Goal: Task Accomplishment & Management: Use online tool/utility

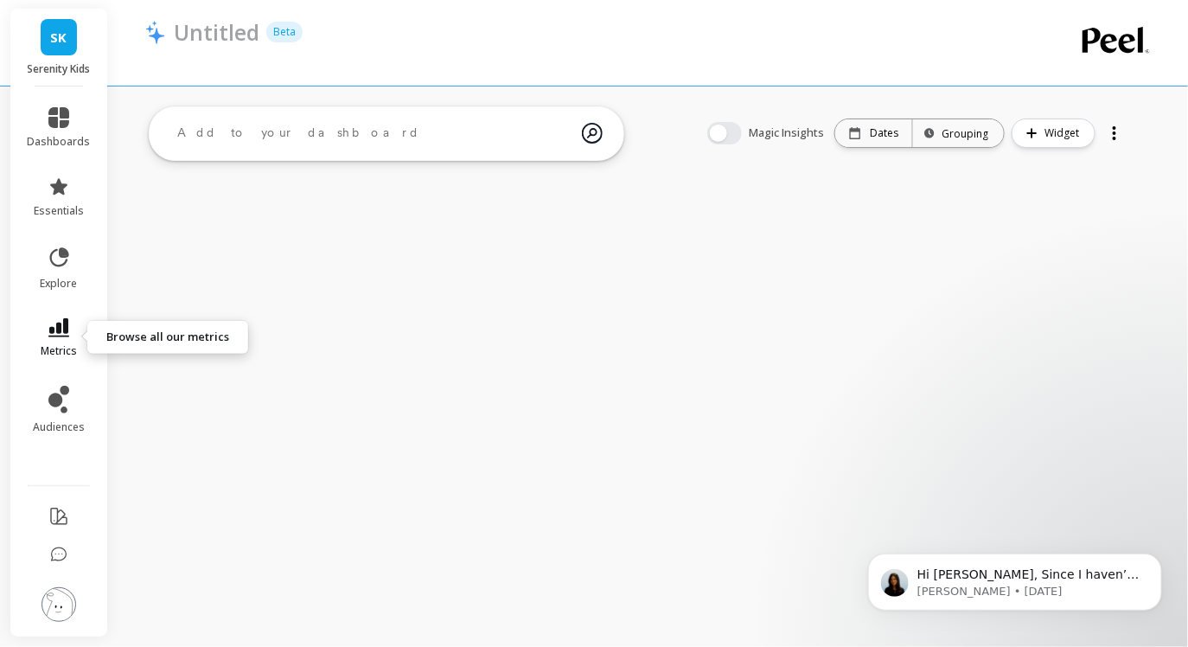
click at [60, 320] on icon at bounding box center [58, 327] width 21 height 19
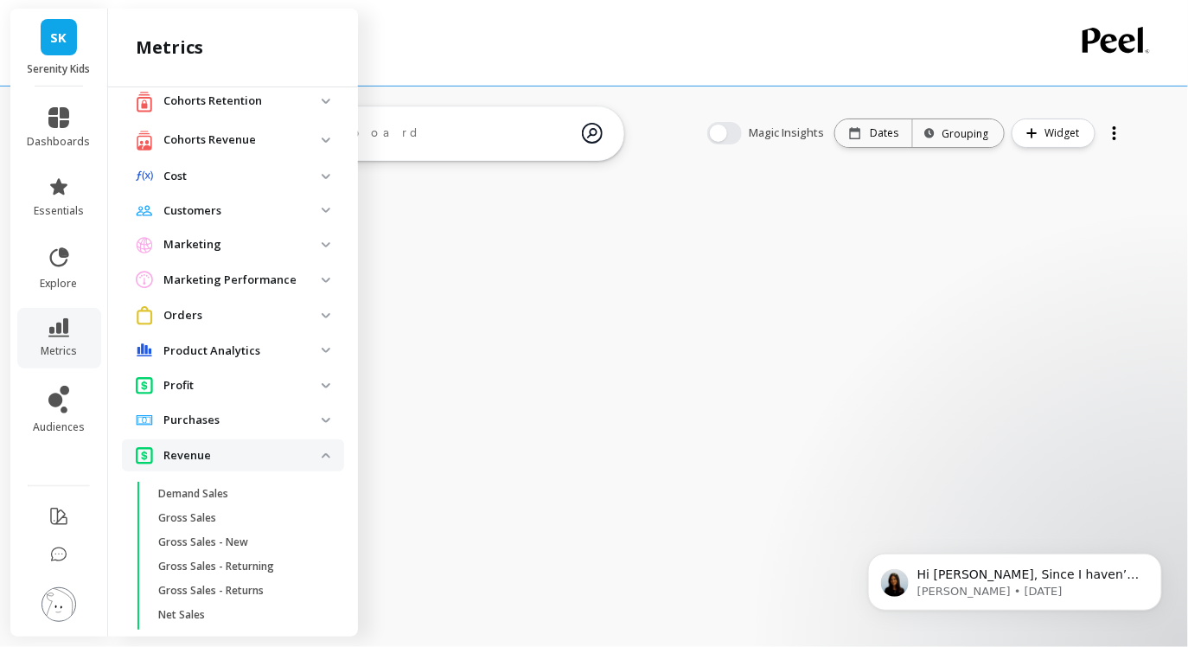
scroll to position [61, 0]
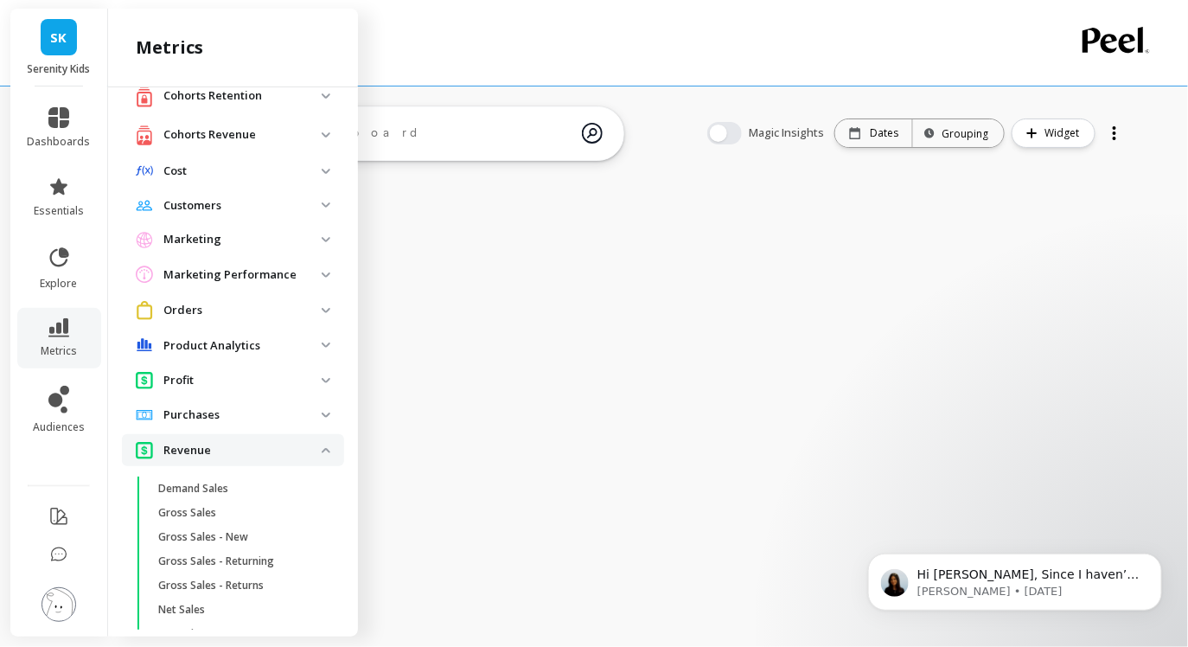
click at [268, 443] on p "Revenue" at bounding box center [242, 450] width 158 height 17
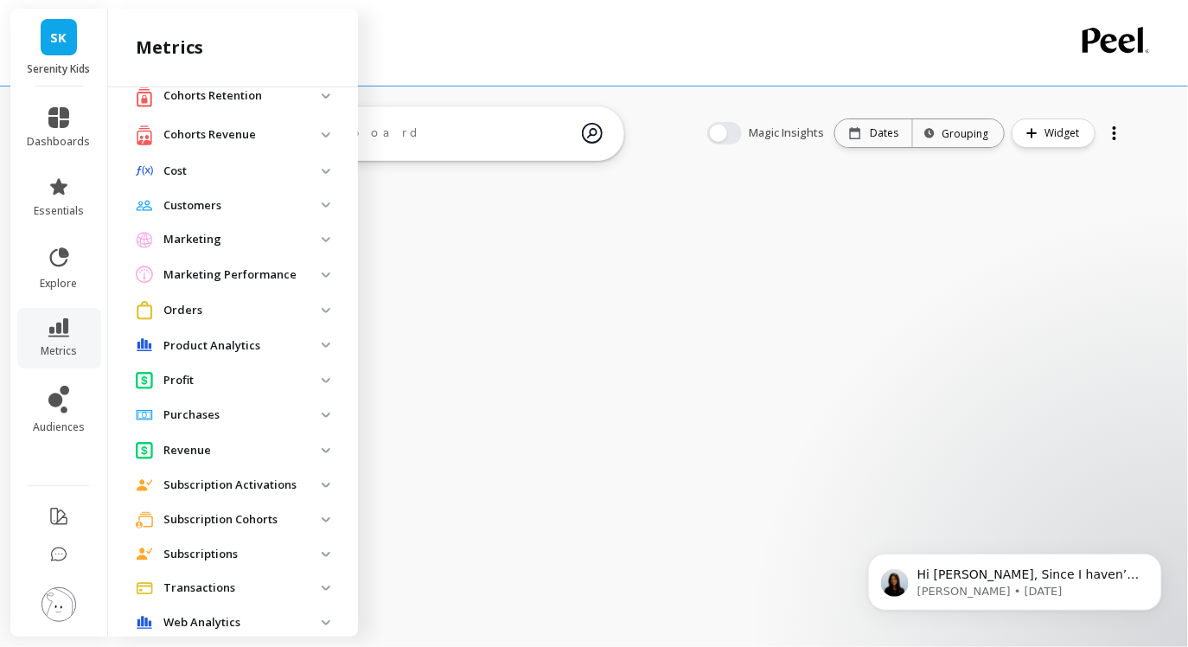
scroll to position [88, 0]
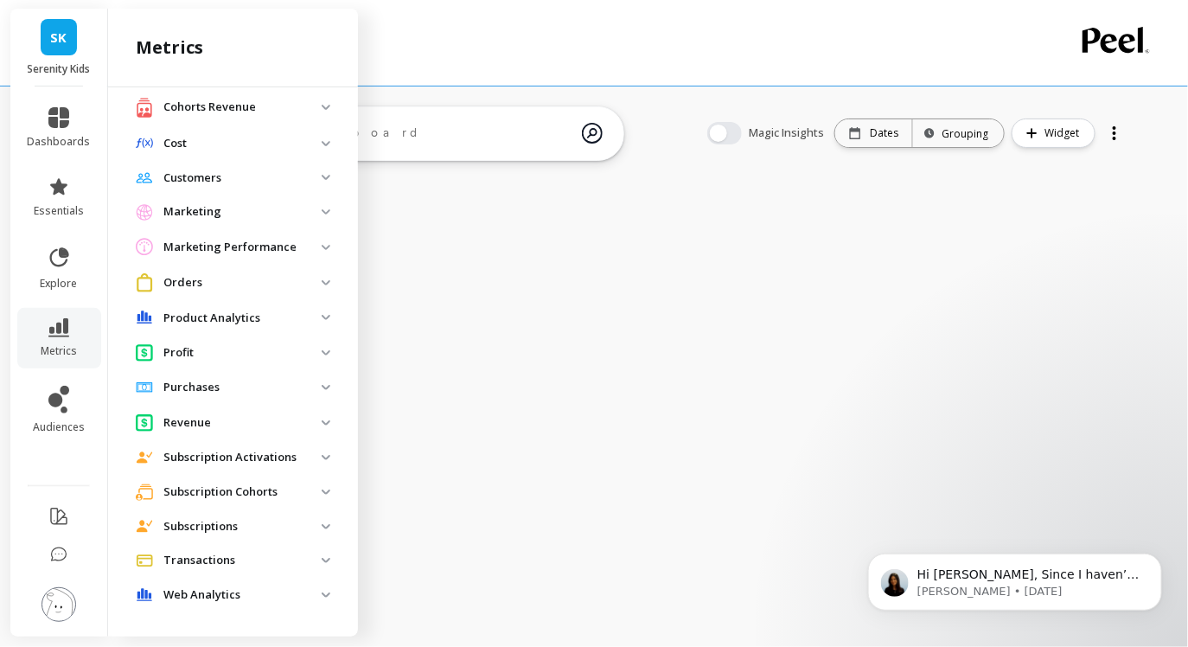
click at [298, 283] on p "Orders" at bounding box center [242, 282] width 158 height 17
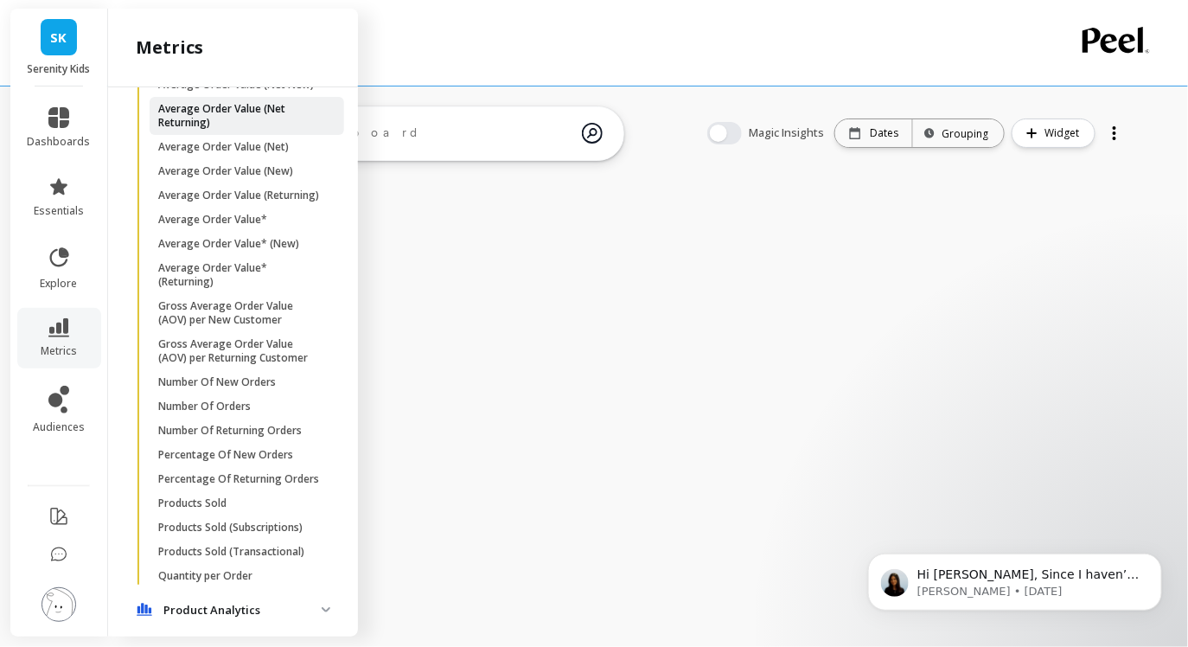
scroll to position [379, 0]
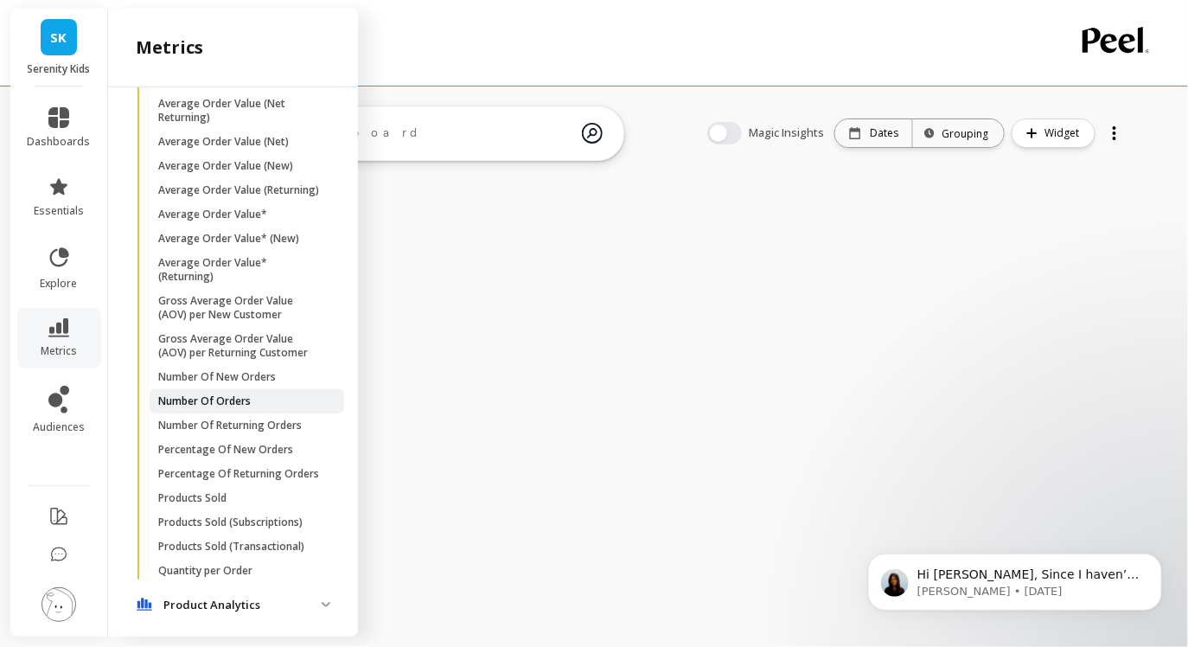
click at [239, 394] on p "Number Of Orders" at bounding box center [204, 401] width 93 height 14
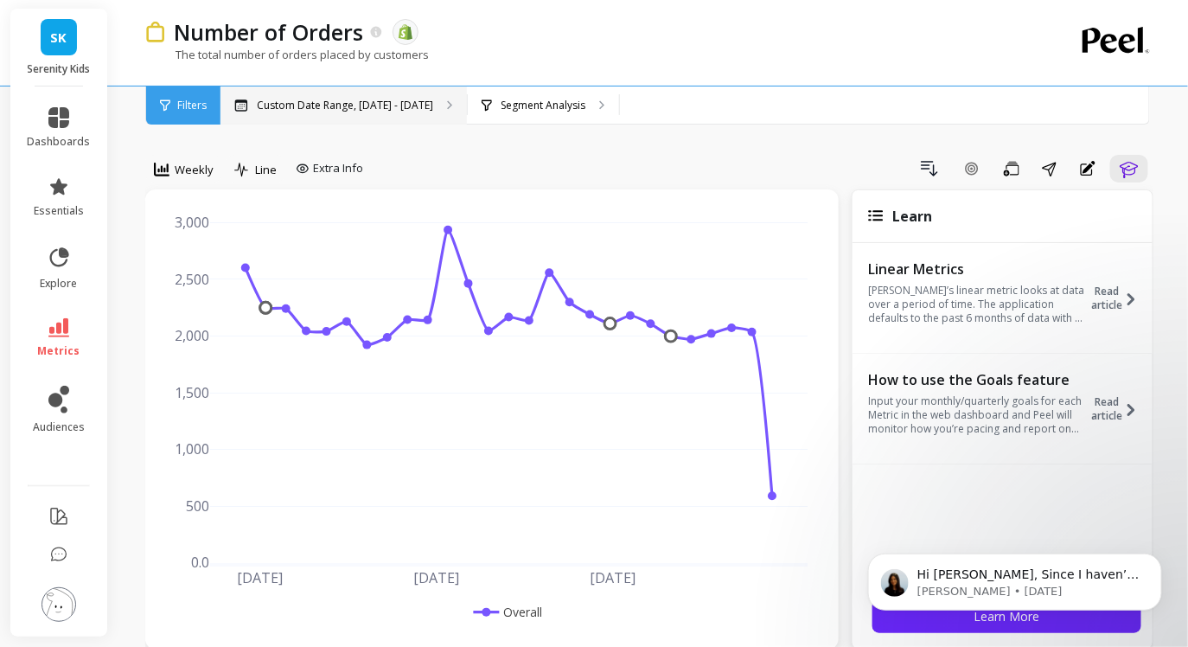
click at [415, 110] on p "Custom Date Range, [DATE] - [DATE]" at bounding box center [345, 106] width 176 height 14
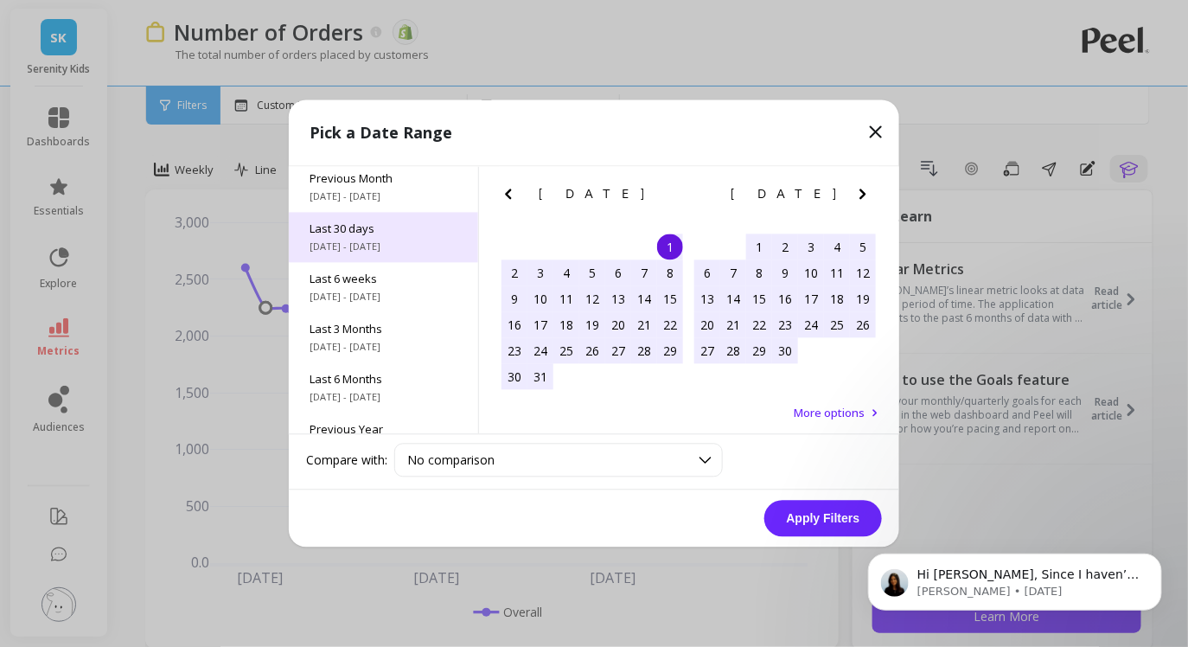
scroll to position [233, 0]
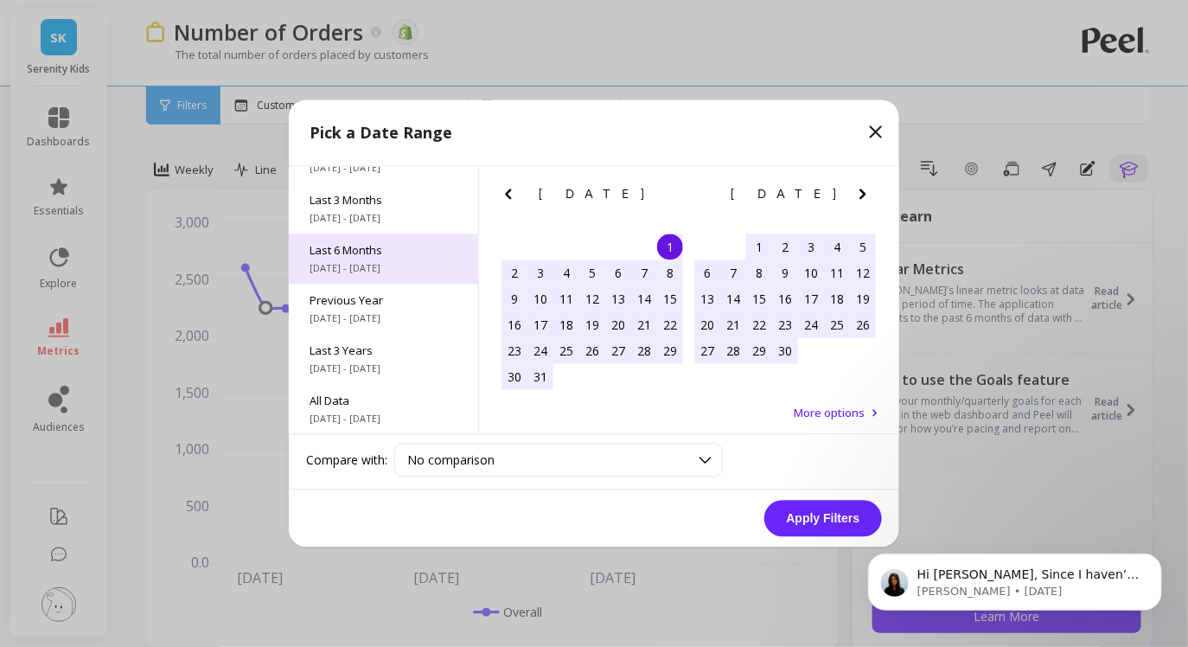
click at [377, 265] on span "[DATE] - [DATE]" at bounding box center [383, 269] width 148 height 14
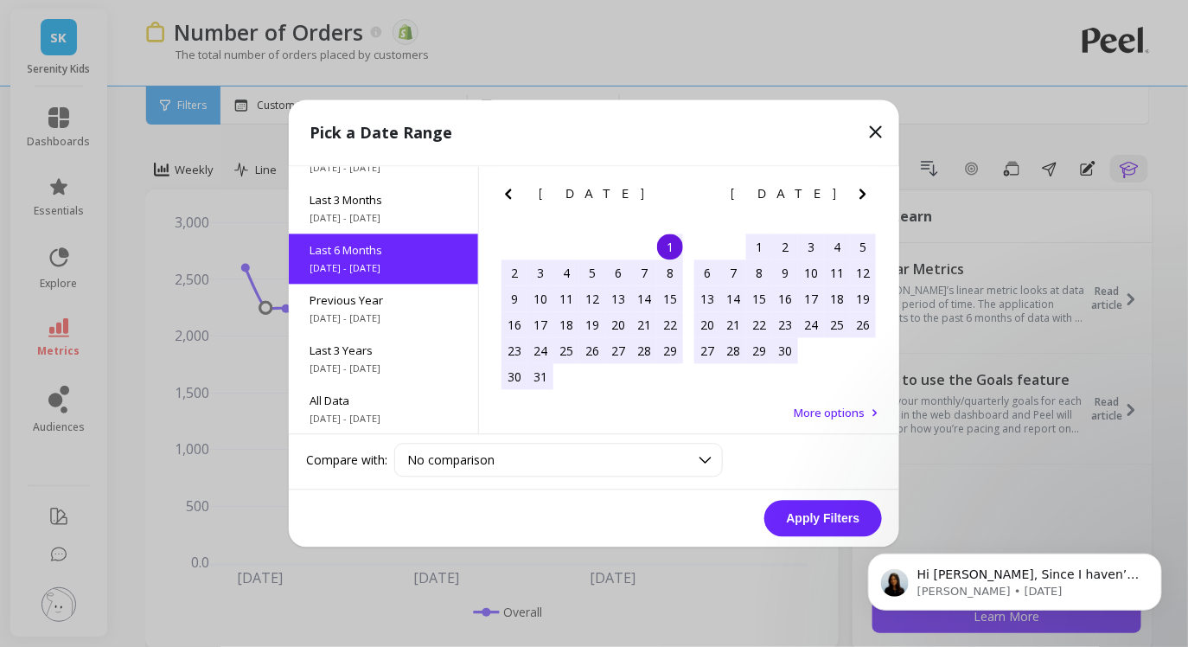
scroll to position [192, 0]
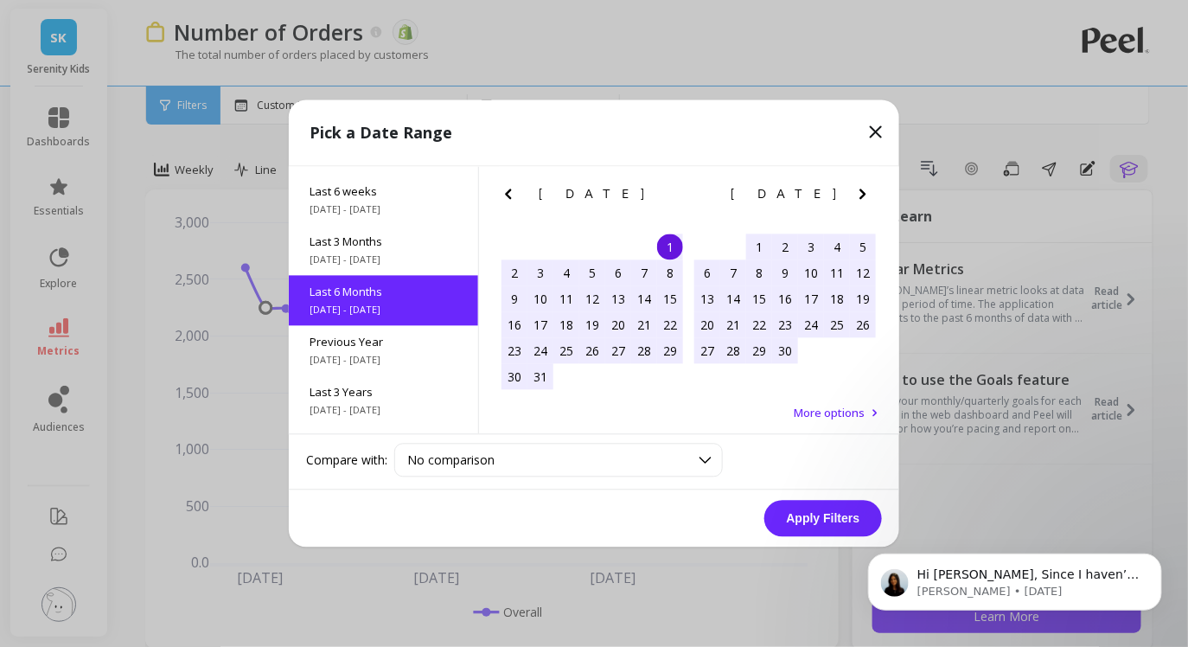
click at [800, 505] on button "Apply Filters" at bounding box center [823, 519] width 118 height 36
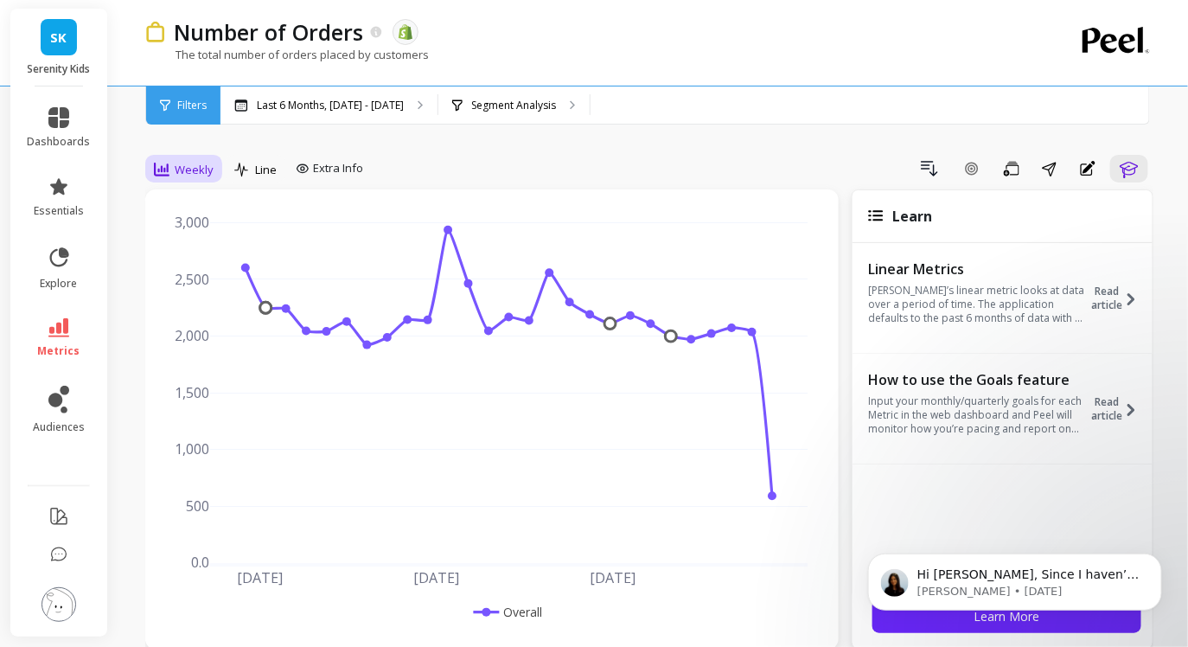
click at [182, 169] on span "Weekly" at bounding box center [194, 170] width 39 height 16
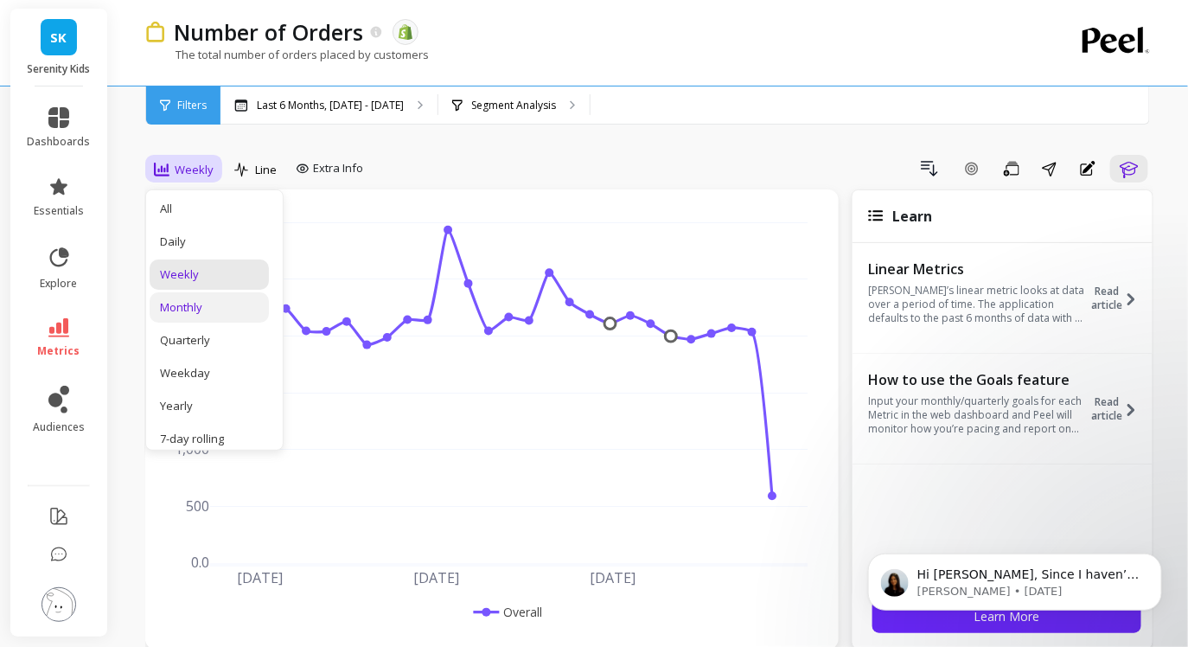
click at [209, 310] on div "Monthly" at bounding box center [209, 307] width 99 height 16
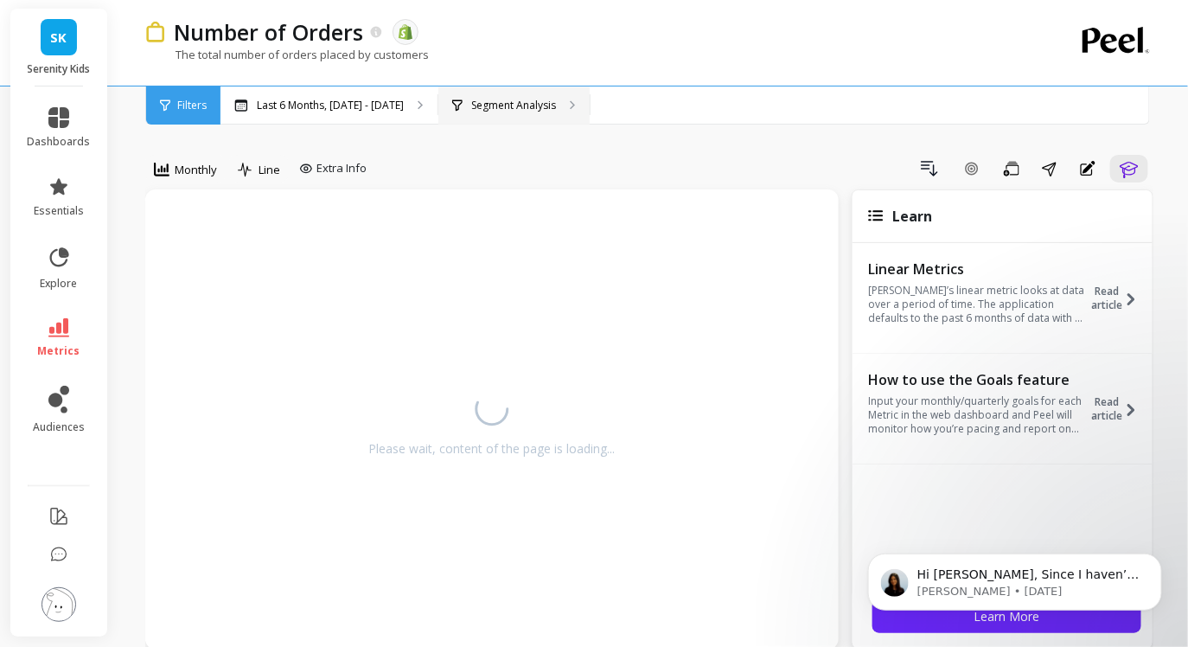
click at [526, 111] on p "Segment Analysis" at bounding box center [513, 106] width 85 height 14
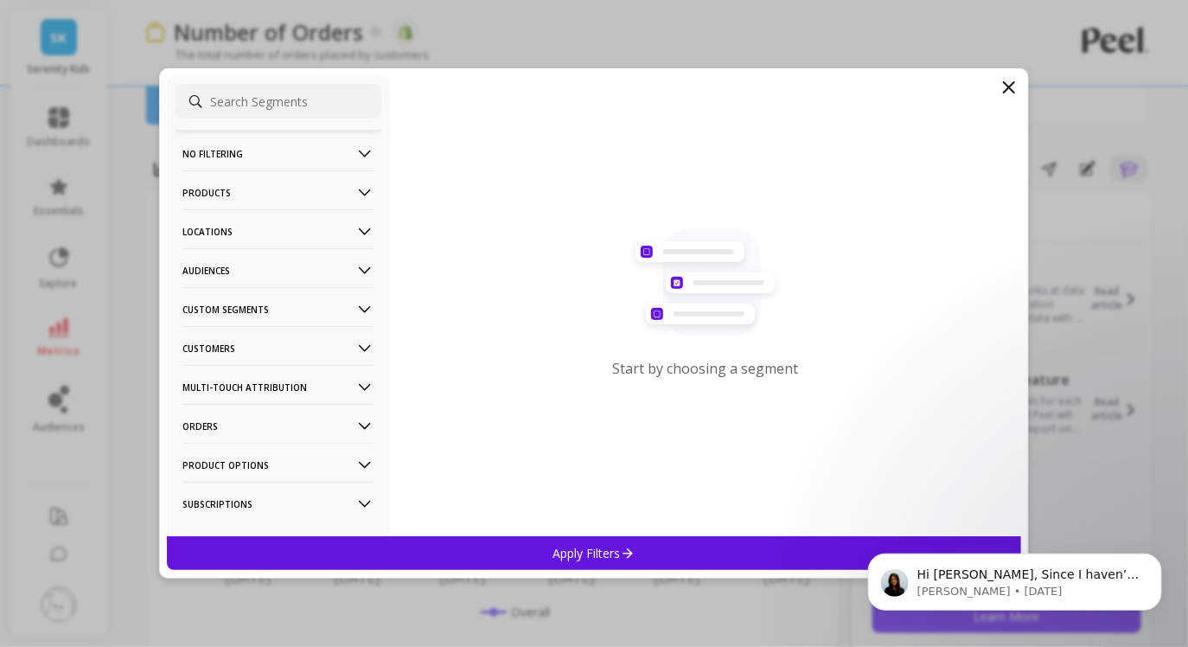
click at [290, 188] on p "Products" at bounding box center [278, 192] width 192 height 44
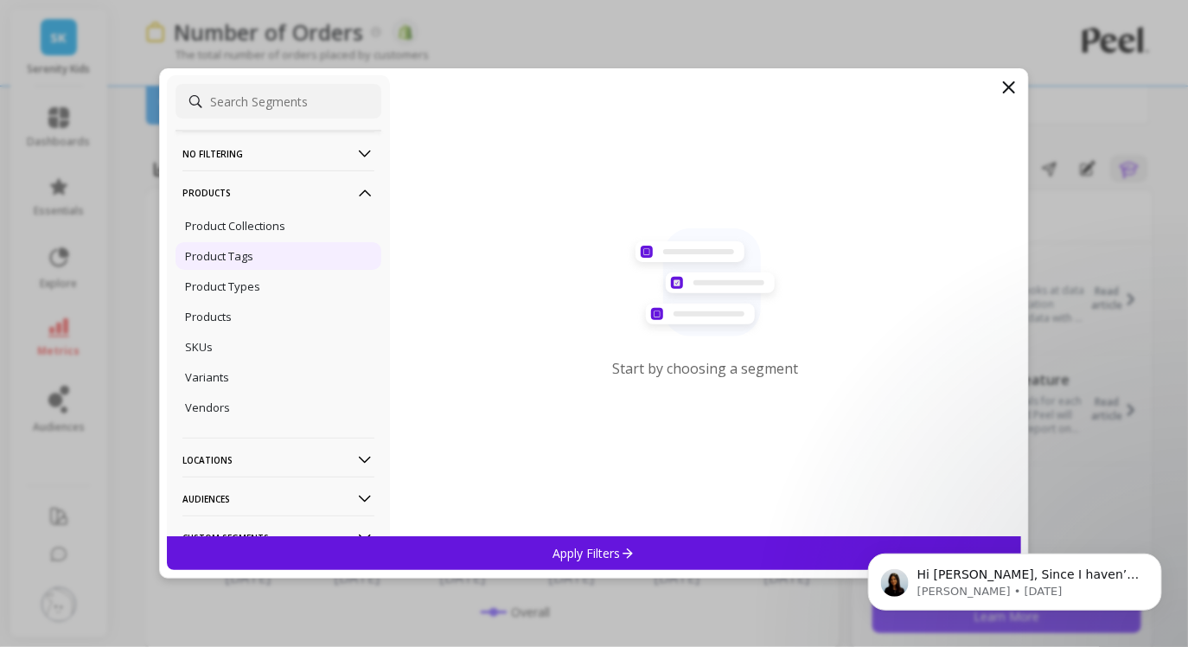
click at [252, 253] on p "Product Tags" at bounding box center [219, 256] width 68 height 16
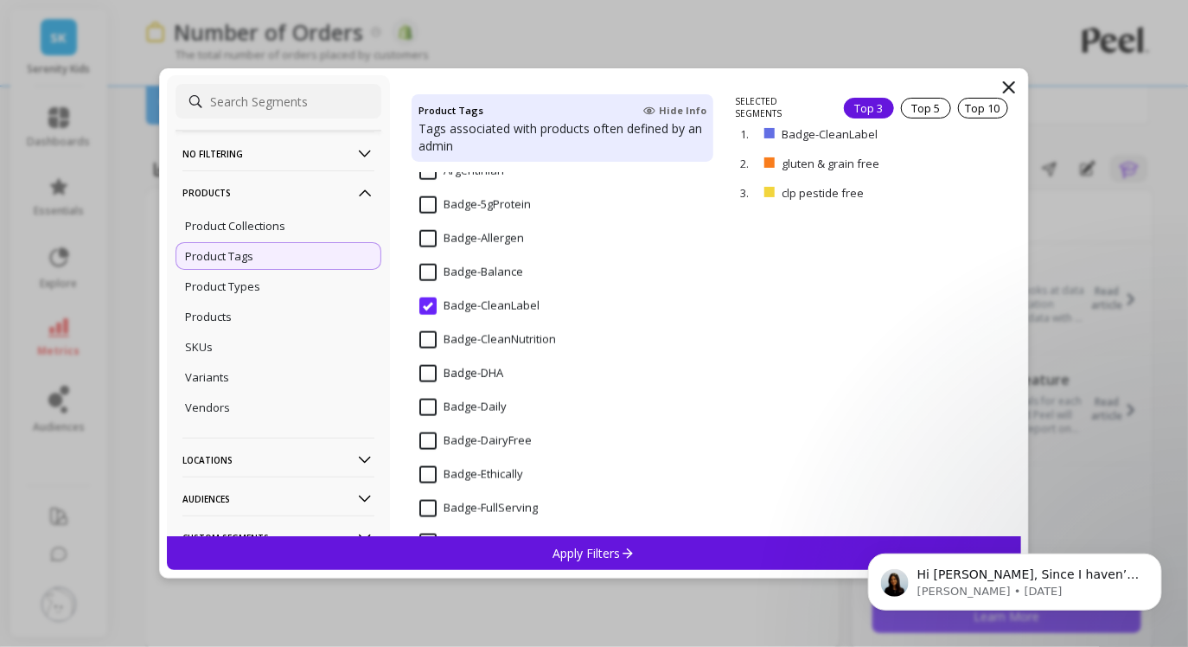
scroll to position [676, 0]
click at [308, 195] on p "Products" at bounding box center [278, 192] width 192 height 44
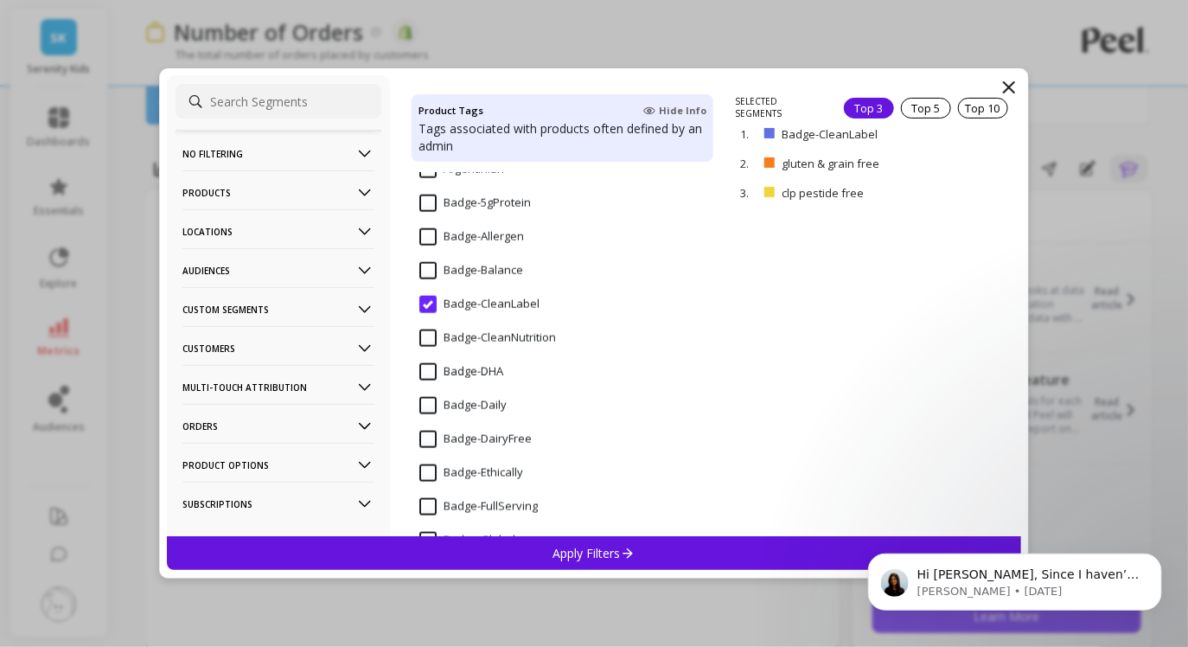
click at [290, 270] on p "Audiences" at bounding box center [278, 270] width 192 height 44
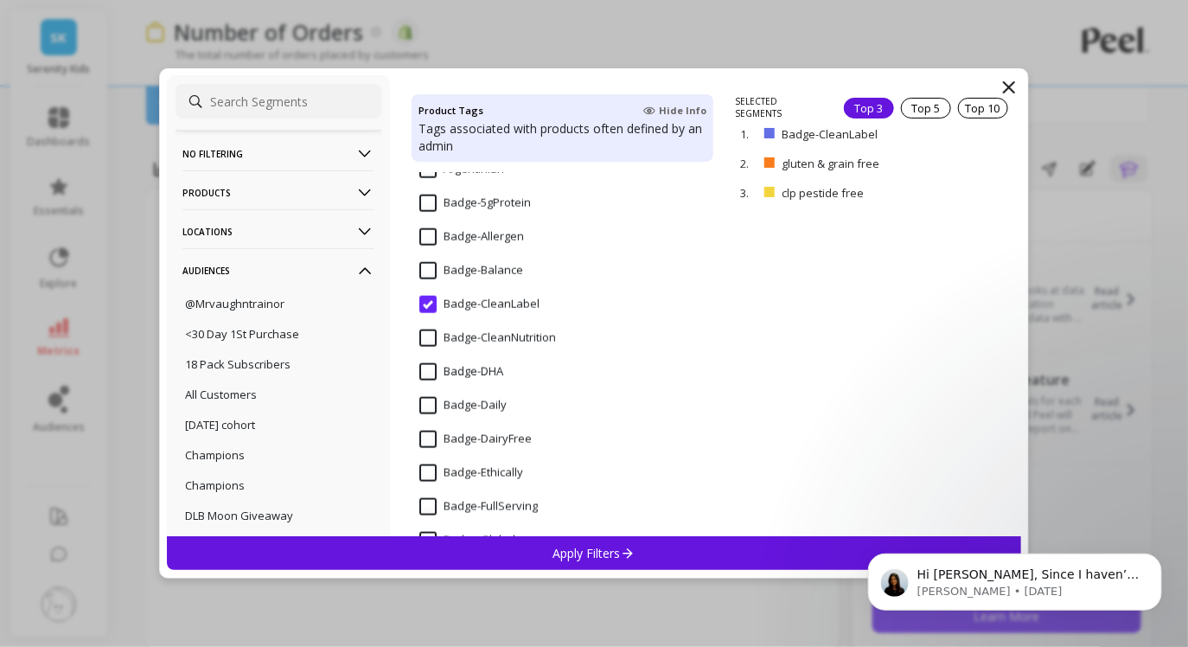
click at [290, 270] on p "Audiences" at bounding box center [278, 270] width 192 height 44
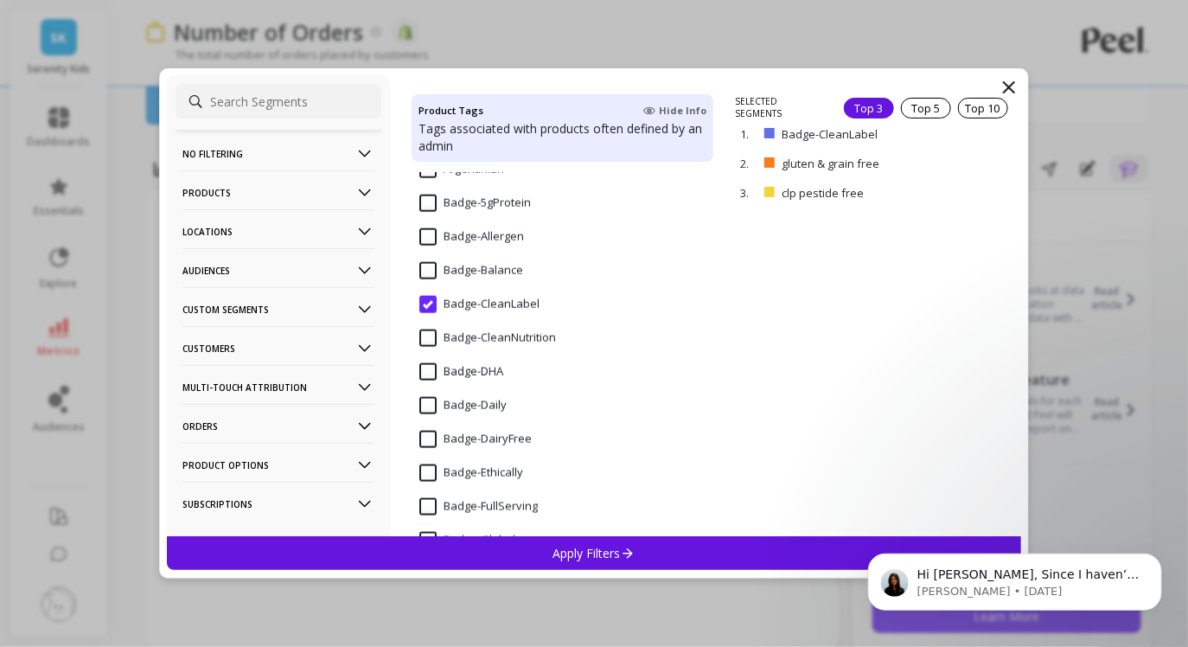
click at [271, 311] on p "Custom Segments" at bounding box center [278, 309] width 192 height 44
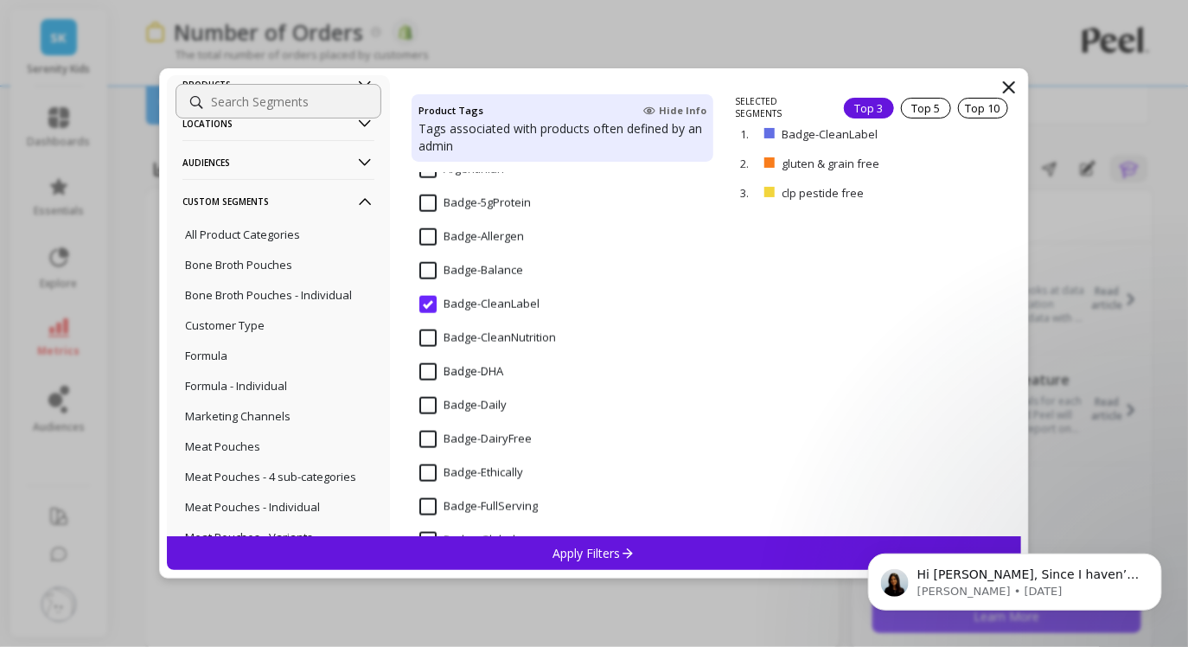
scroll to position [3, 0]
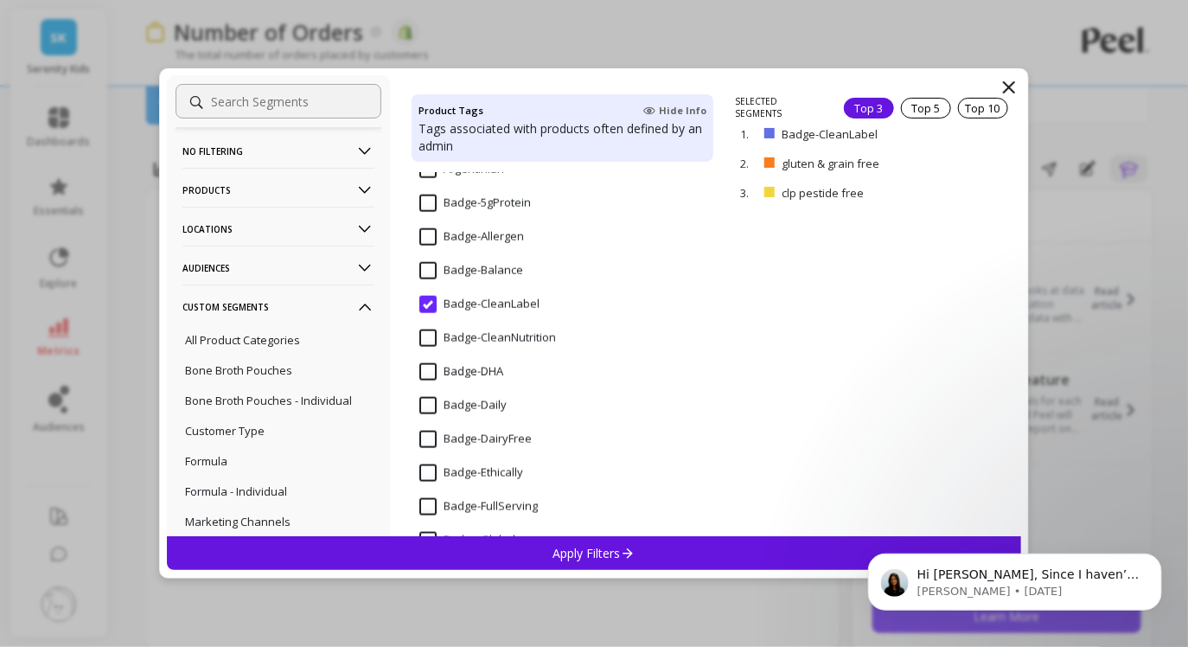
click at [278, 308] on p "Custom Segments" at bounding box center [278, 306] width 192 height 44
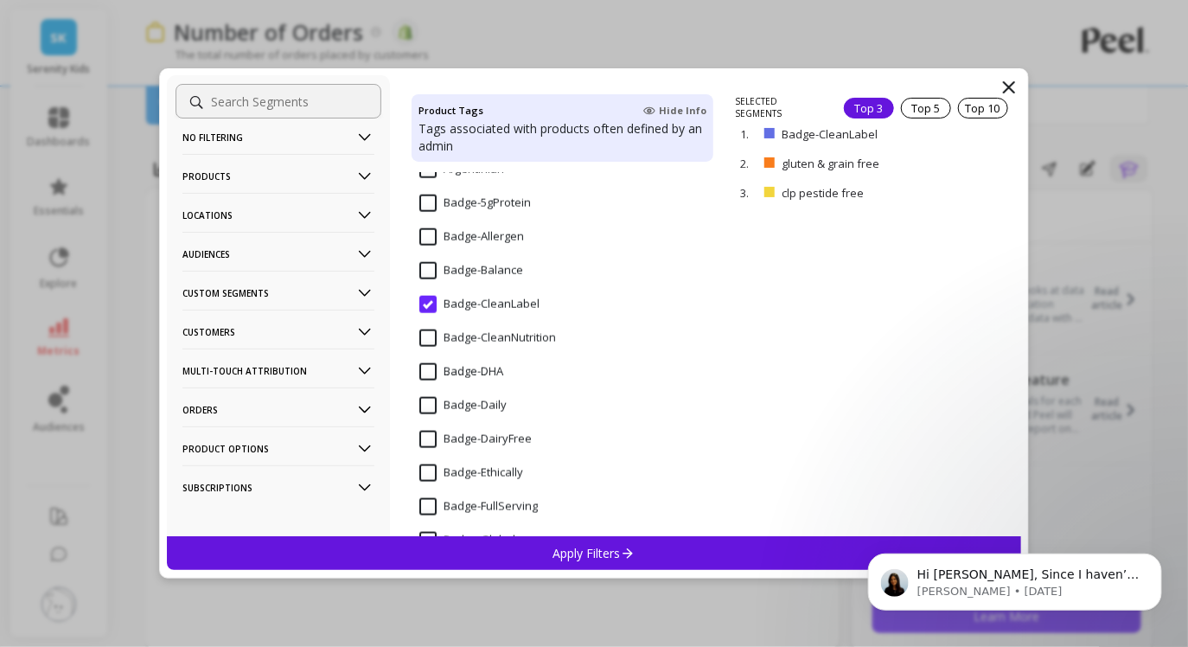
scroll to position [27, 0]
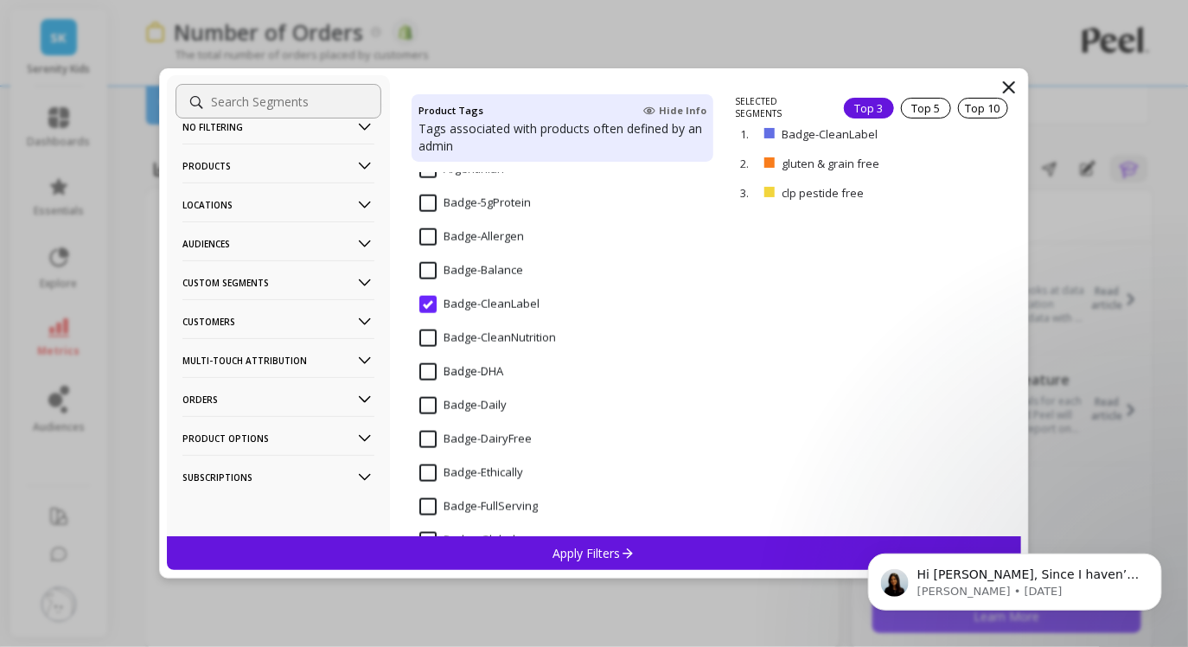
click at [276, 284] on p "Custom Segments" at bounding box center [278, 282] width 192 height 44
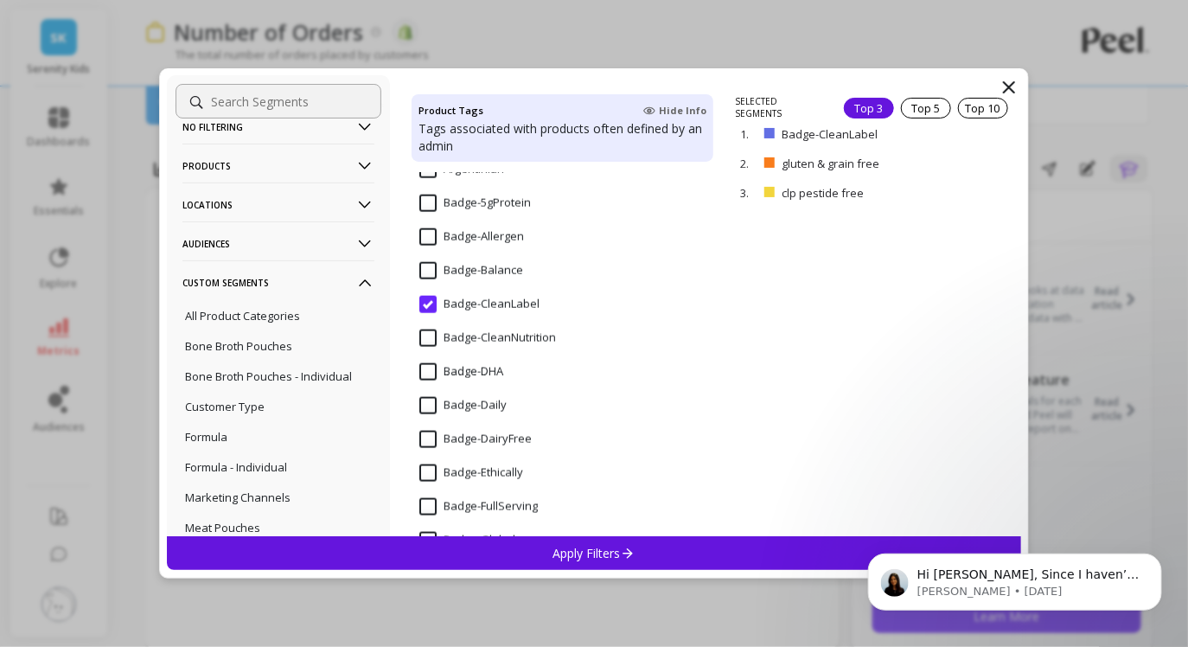
click at [276, 284] on p "Custom Segments" at bounding box center [278, 282] width 192 height 44
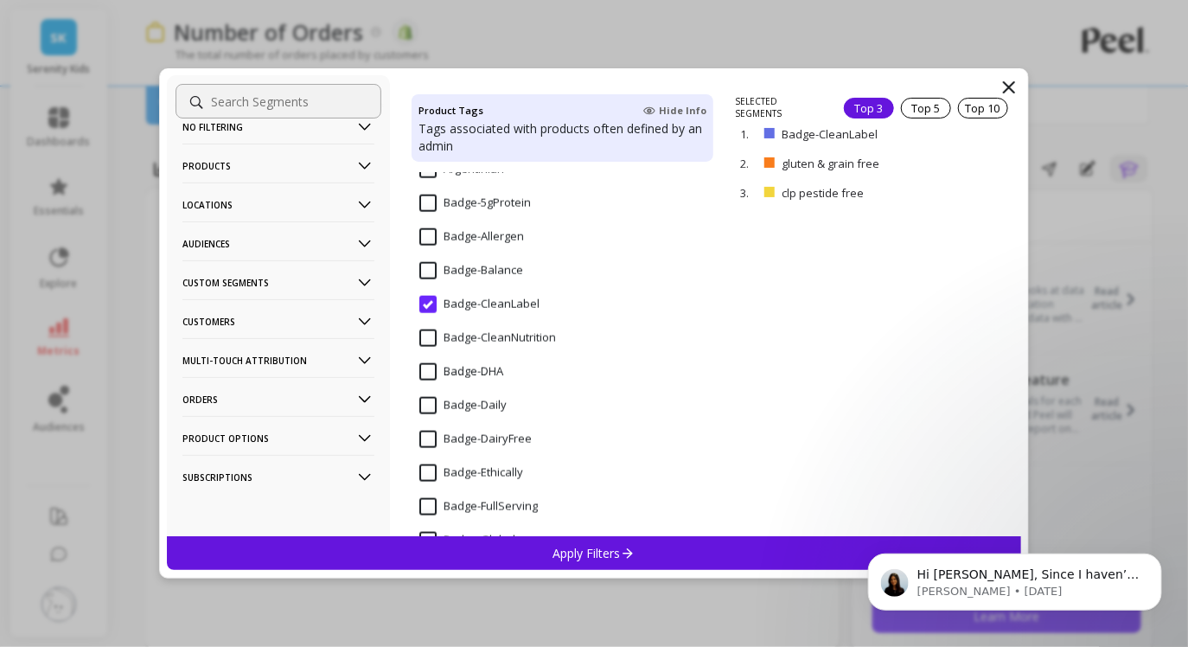
click at [281, 242] on p "Audiences" at bounding box center [278, 243] width 192 height 44
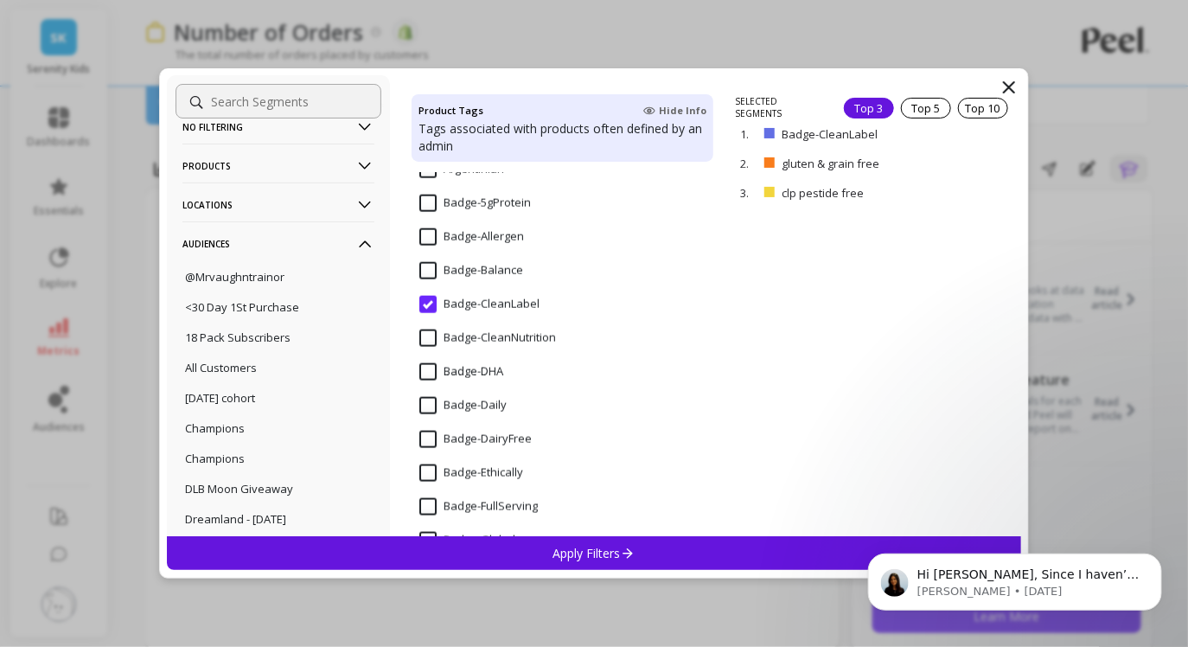
click at [281, 242] on p "Audiences" at bounding box center [278, 243] width 192 height 44
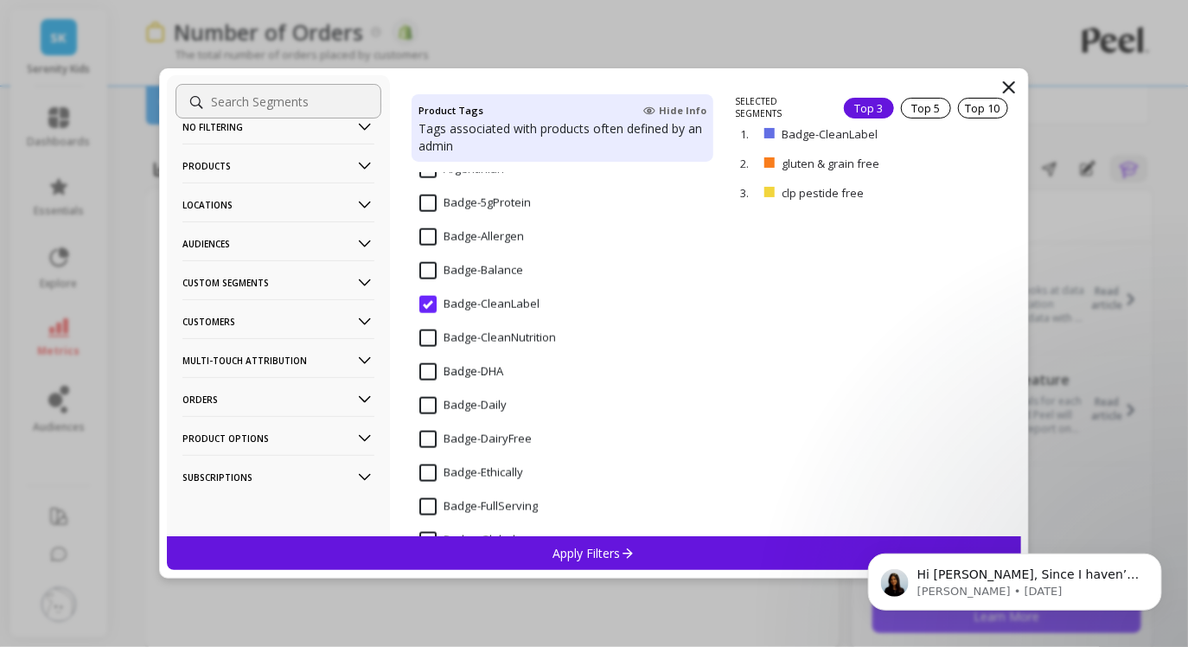
click at [258, 399] on p "Orders" at bounding box center [278, 399] width 192 height 44
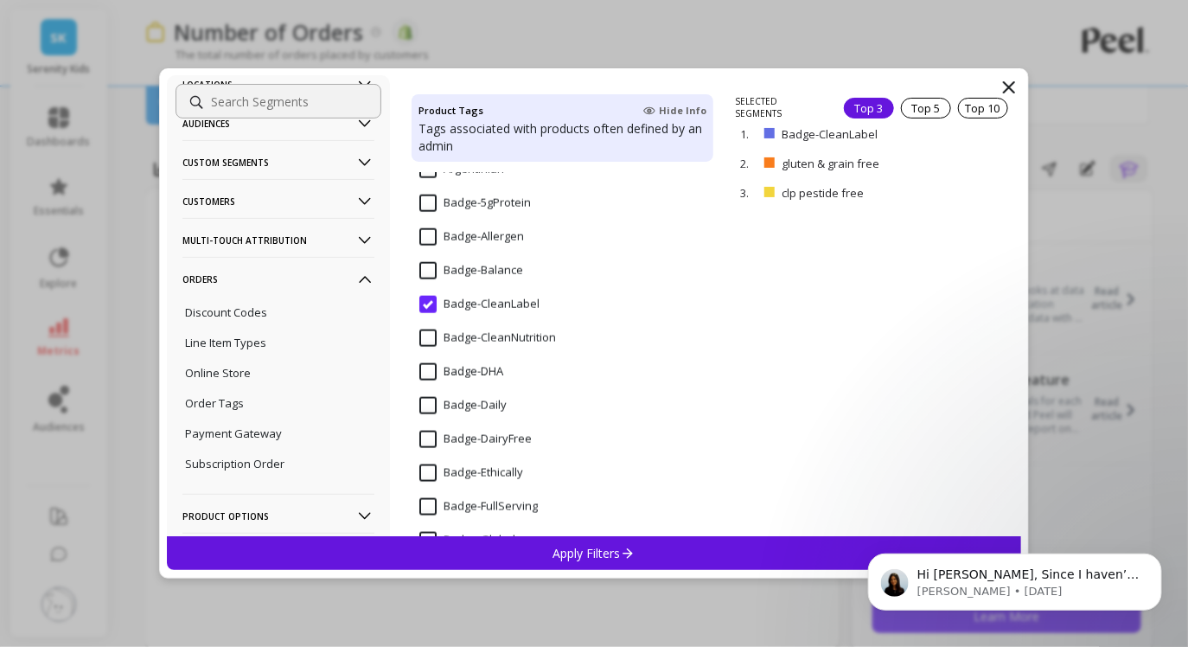
scroll to position [160, 0]
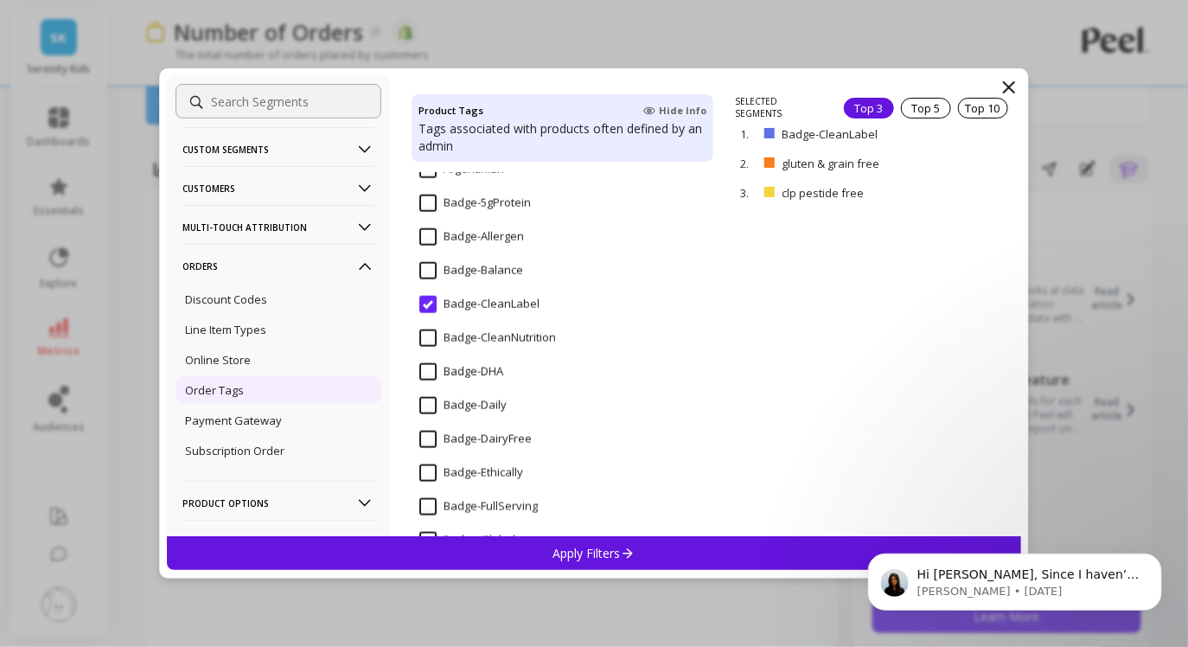
click at [252, 398] on div "Order Tags" at bounding box center [278, 390] width 206 height 28
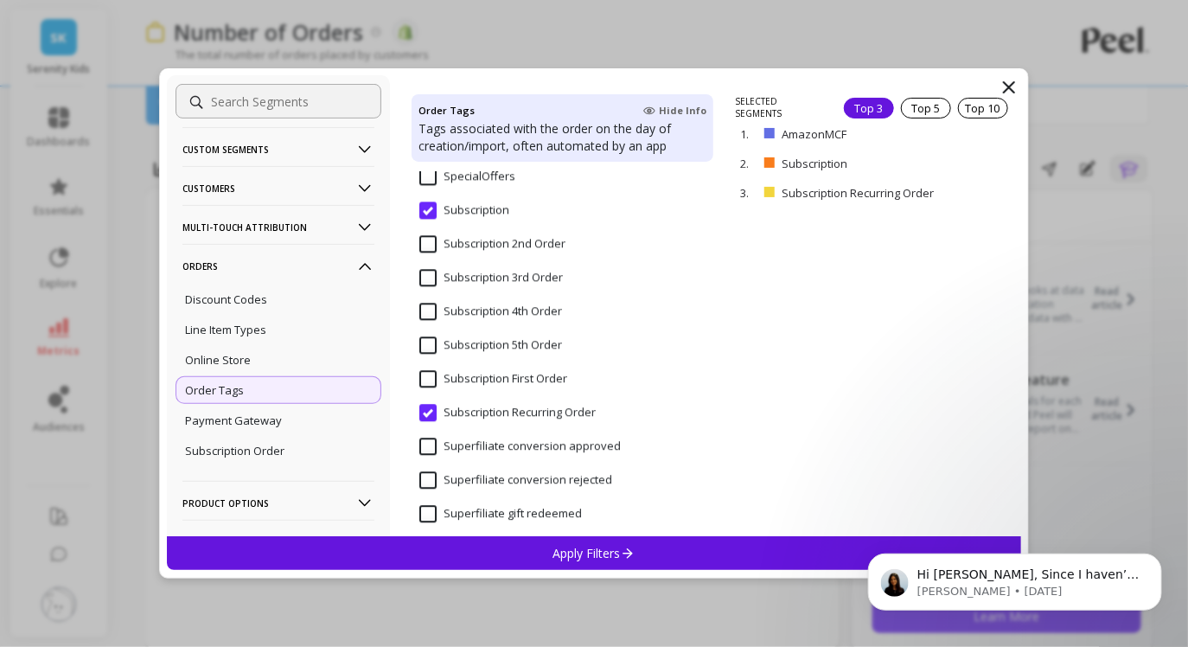
scroll to position [71189, 0]
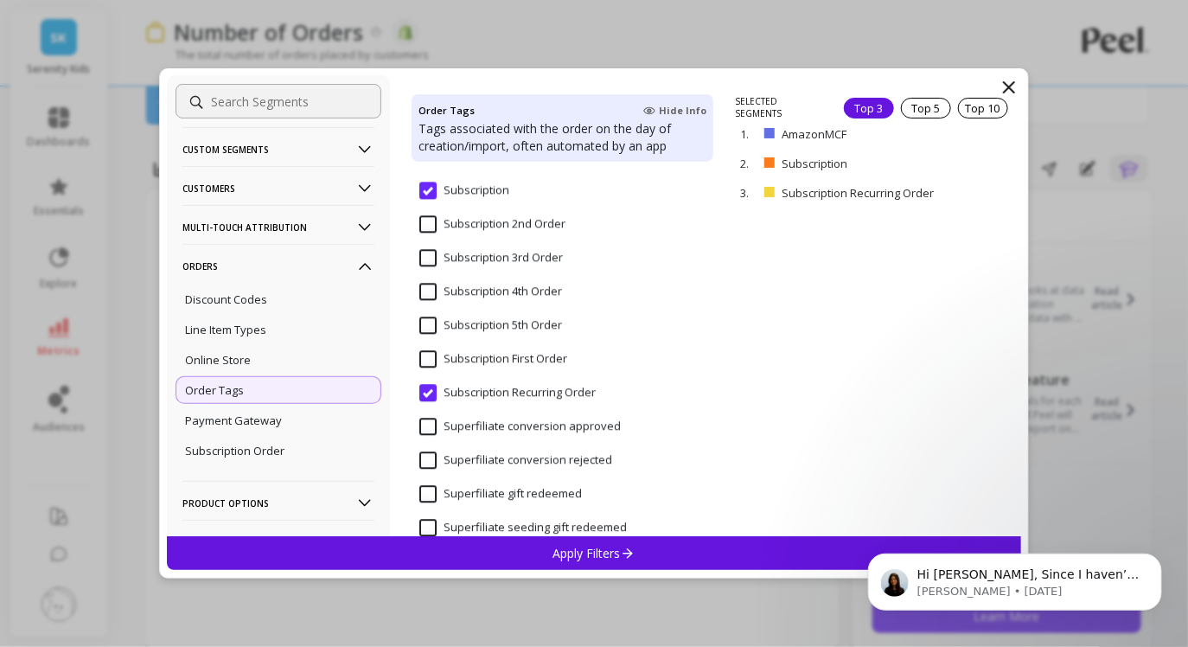
click at [427, 182] on input "Subscription" at bounding box center [464, 190] width 90 height 17
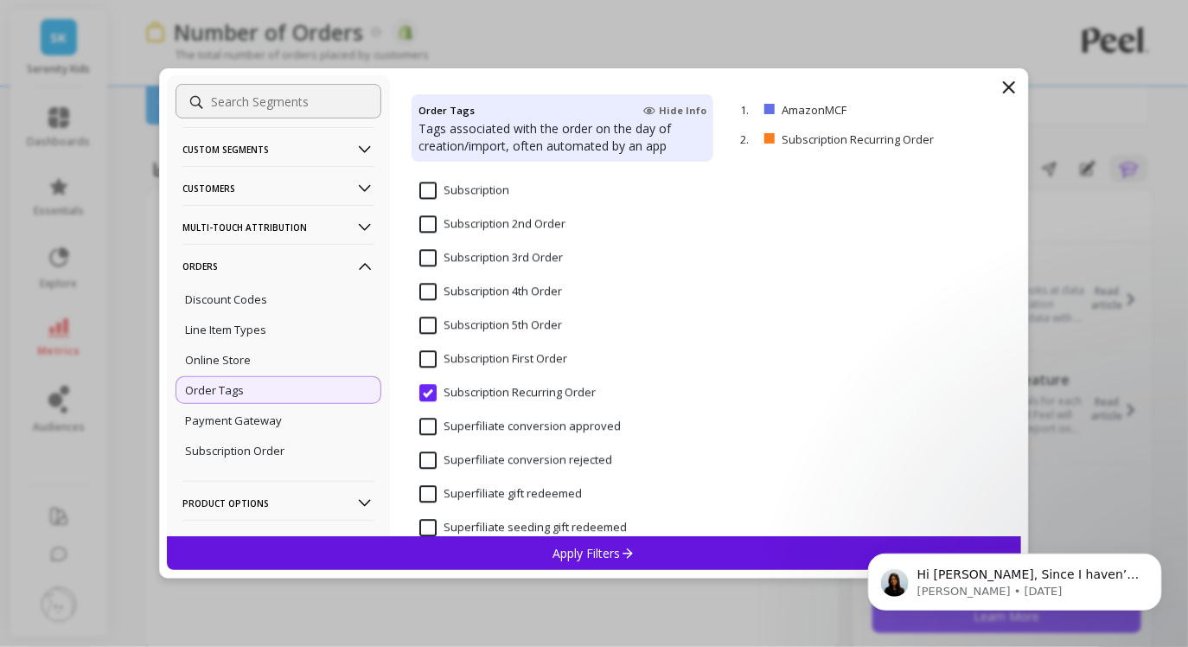
click at [434, 393] on Order "Subscription Recurring Order" at bounding box center [507, 392] width 176 height 17
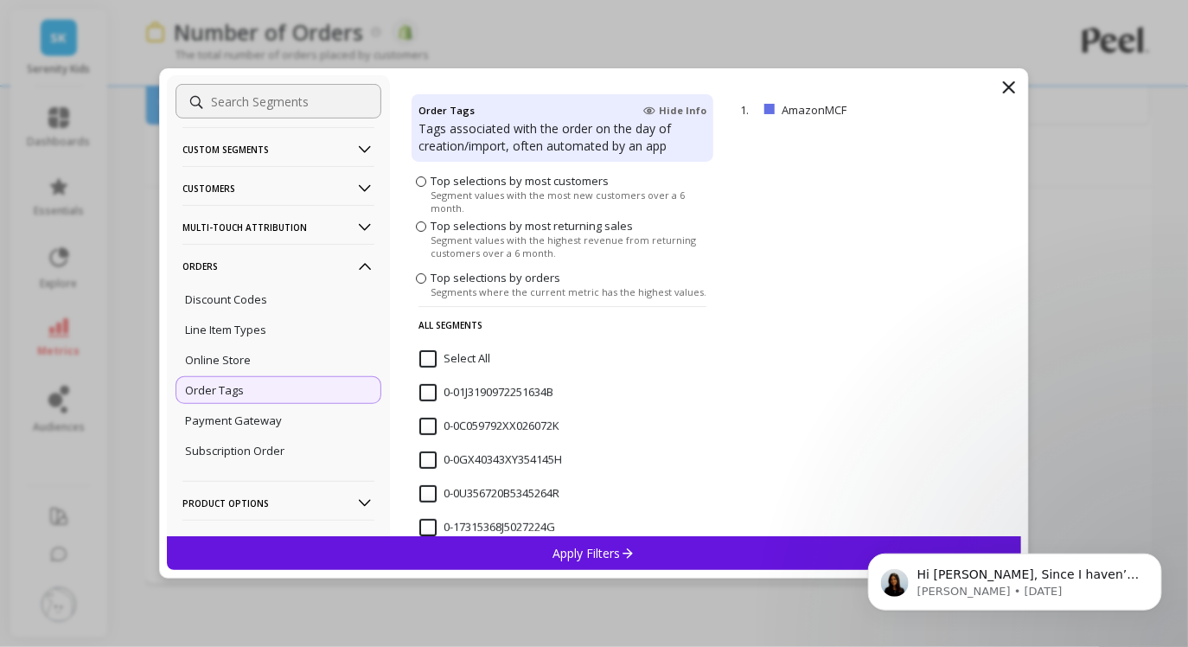
scroll to position [0, 0]
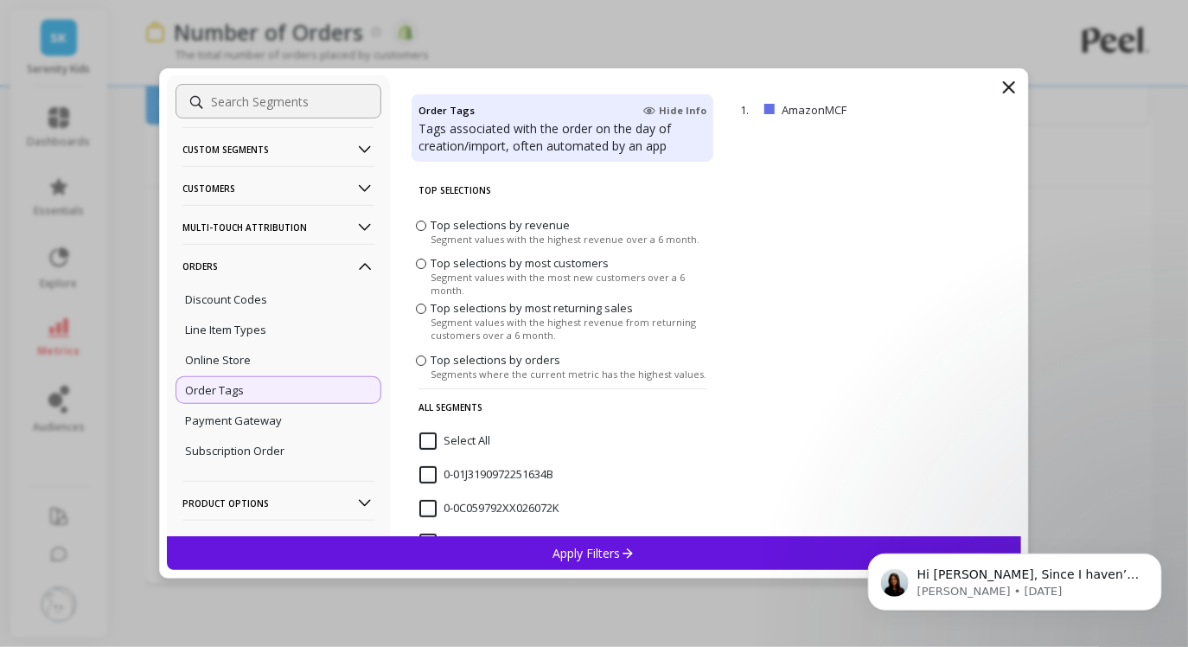
click at [442, 361] on span "Top selections by orders" at bounding box center [496, 360] width 130 height 16
click at [0, 0] on input "Top selections by orders Segments where the current metric has the highest valu…" at bounding box center [0, 0] width 0 height 0
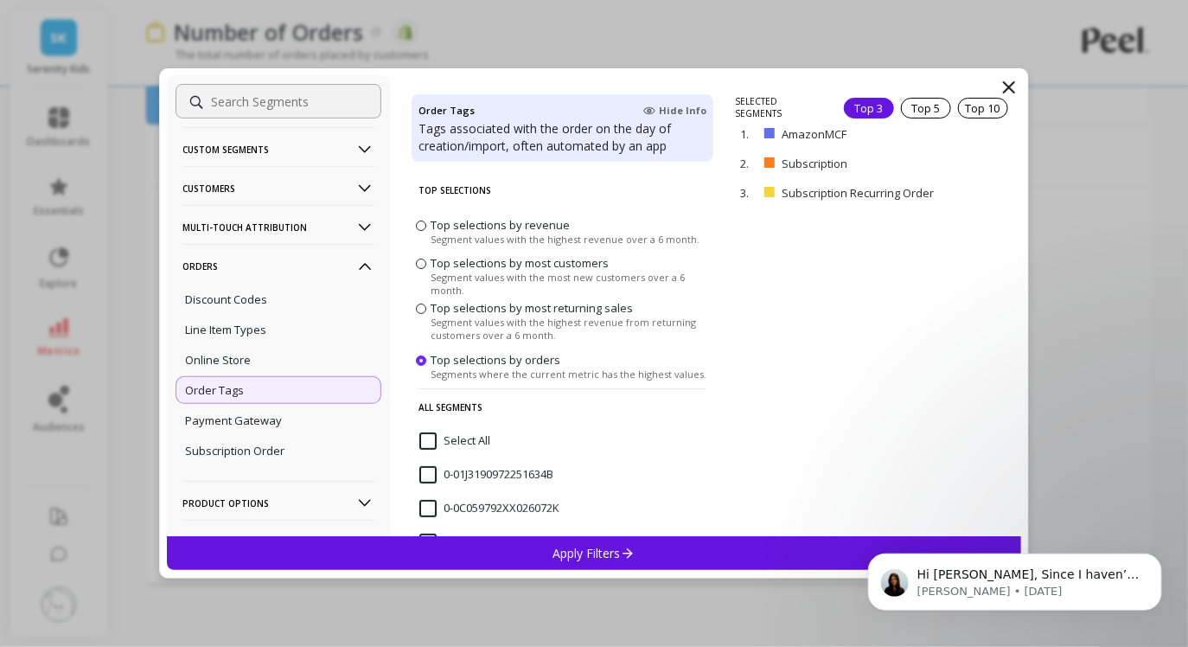
click at [883, 103] on div "Top 3" at bounding box center [869, 108] width 50 height 21
click at [565, 233] on span "Segment values with the highest revenue over a 6 month." at bounding box center [565, 239] width 269 height 13
click at [0, 0] on input "Top selections by revenue Segment values with the highest revenue over a 6 mont…" at bounding box center [0, 0] width 0 height 0
click at [556, 271] on span "Top selections by most customers" at bounding box center [520, 263] width 178 height 16
click at [0, 0] on input "Top selections by most customers Segment values with the most new customers ove…" at bounding box center [0, 0] width 0 height 0
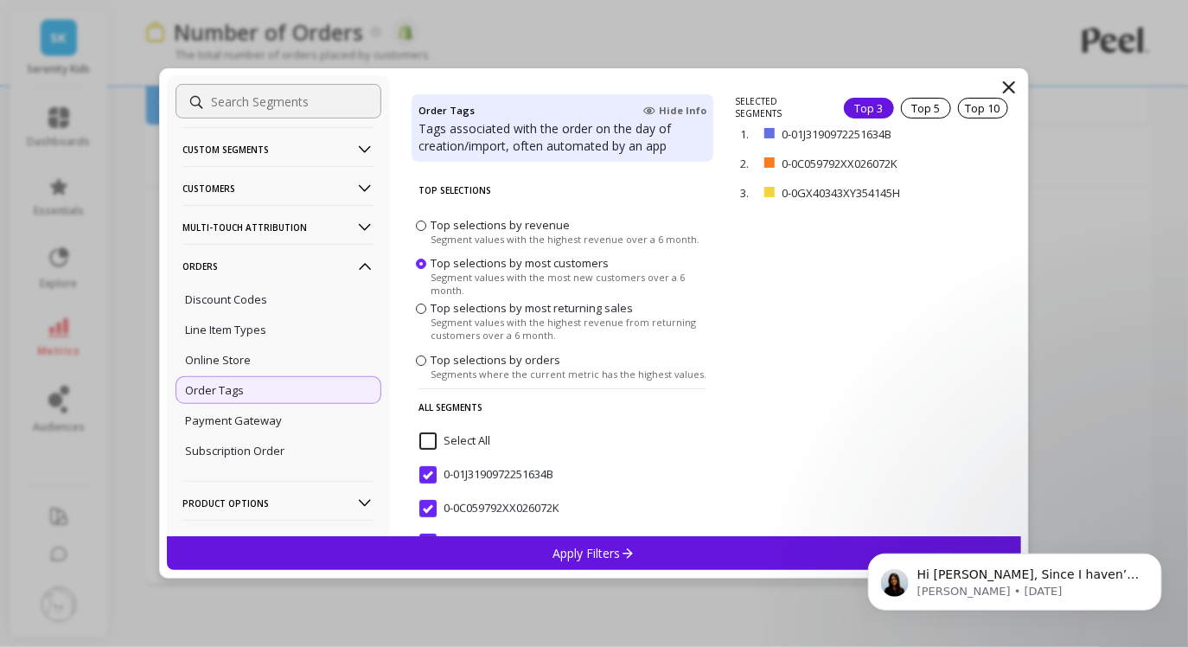
click at [471, 322] on span "Segment values with the highest revenue from returning customers over a 6 month." at bounding box center [570, 329] width 278 height 26
click at [0, 0] on input "Top selections by most returning sales Segment values with the highest revenue …" at bounding box center [0, 0] width 0 height 0
click at [454, 359] on span "Top selections by orders" at bounding box center [496, 360] width 130 height 16
click at [0, 0] on input "Top selections by orders Segments where the current metric has the highest valu…" at bounding box center [0, 0] width 0 height 0
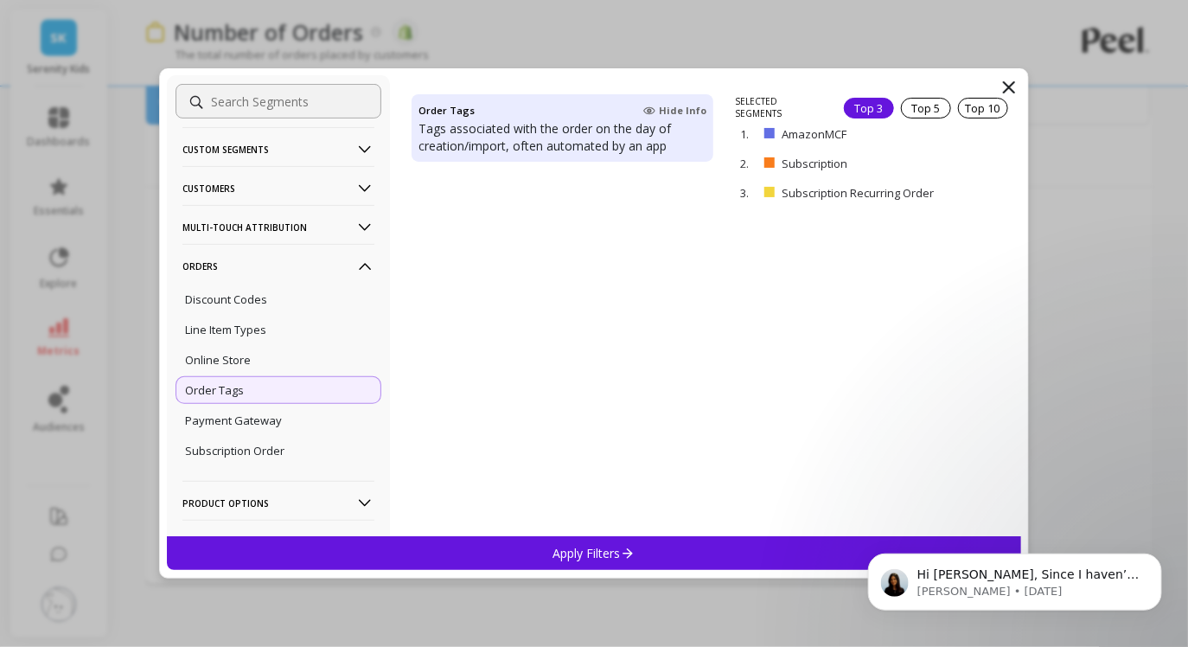
scroll to position [119059, 0]
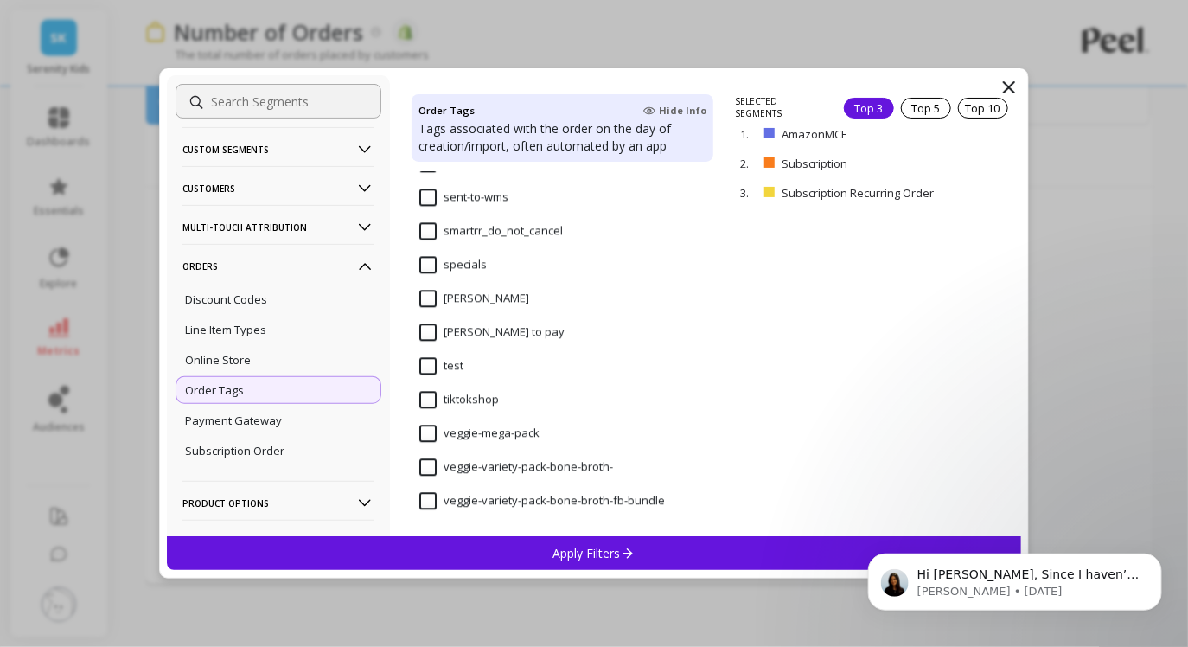
click at [435, 297] on input "[PERSON_NAME]" at bounding box center [474, 298] width 110 height 17
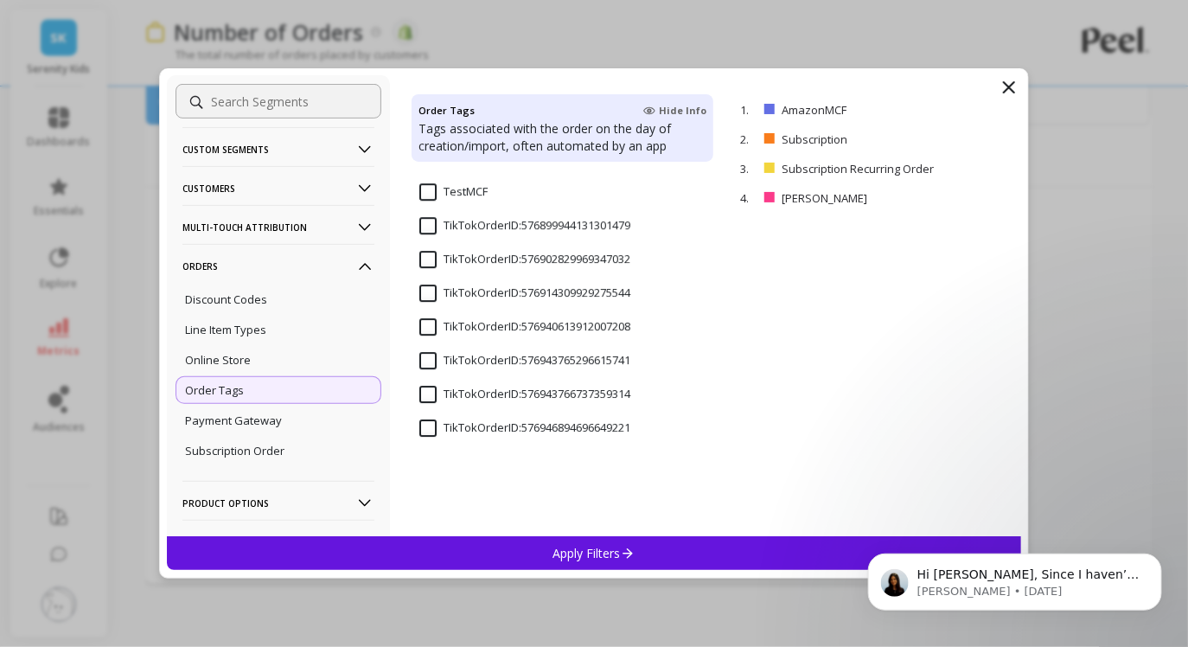
scroll to position [71029, 0]
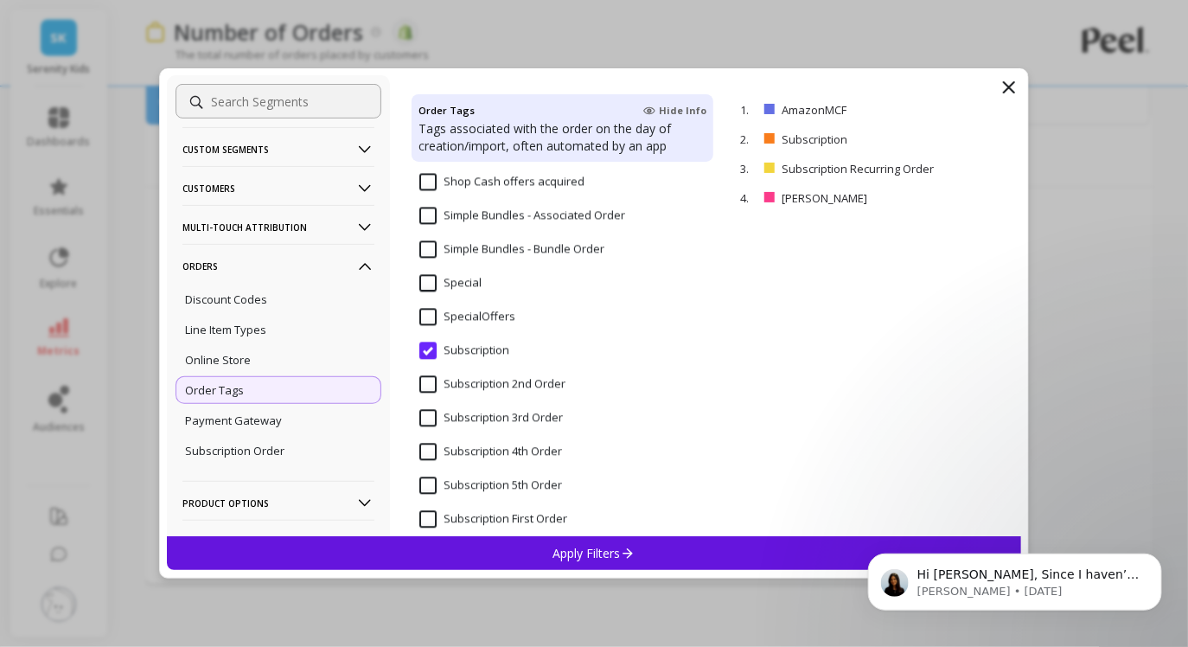
click at [433, 348] on input "Subscription" at bounding box center [464, 349] width 90 height 17
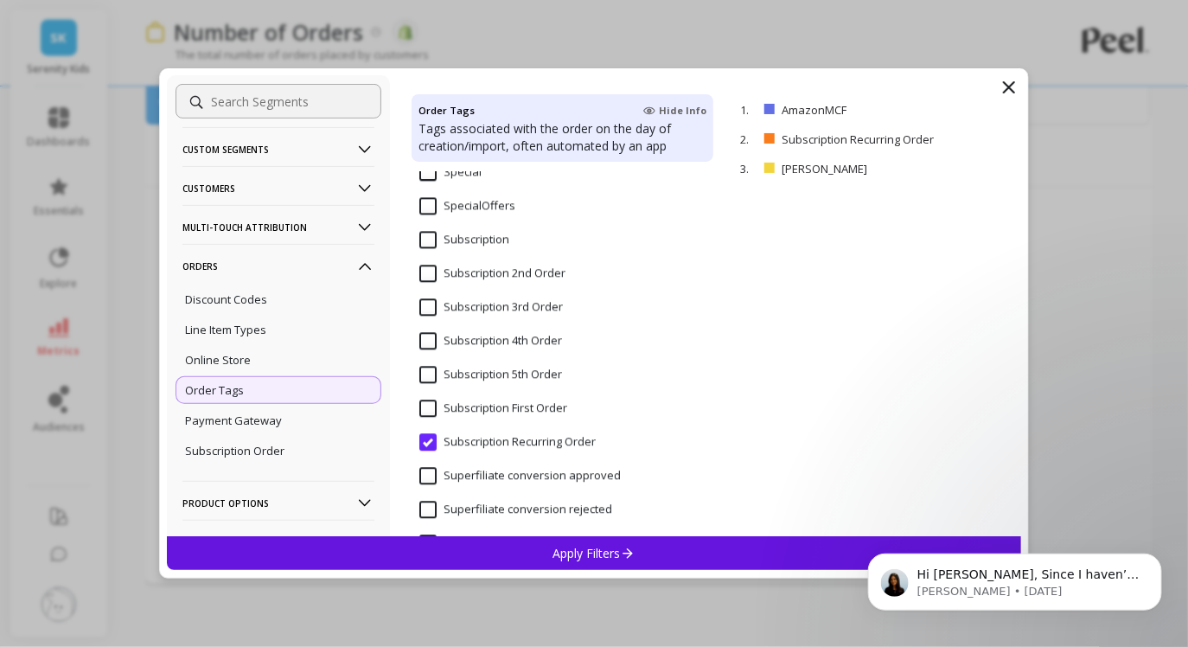
scroll to position [71146, 0]
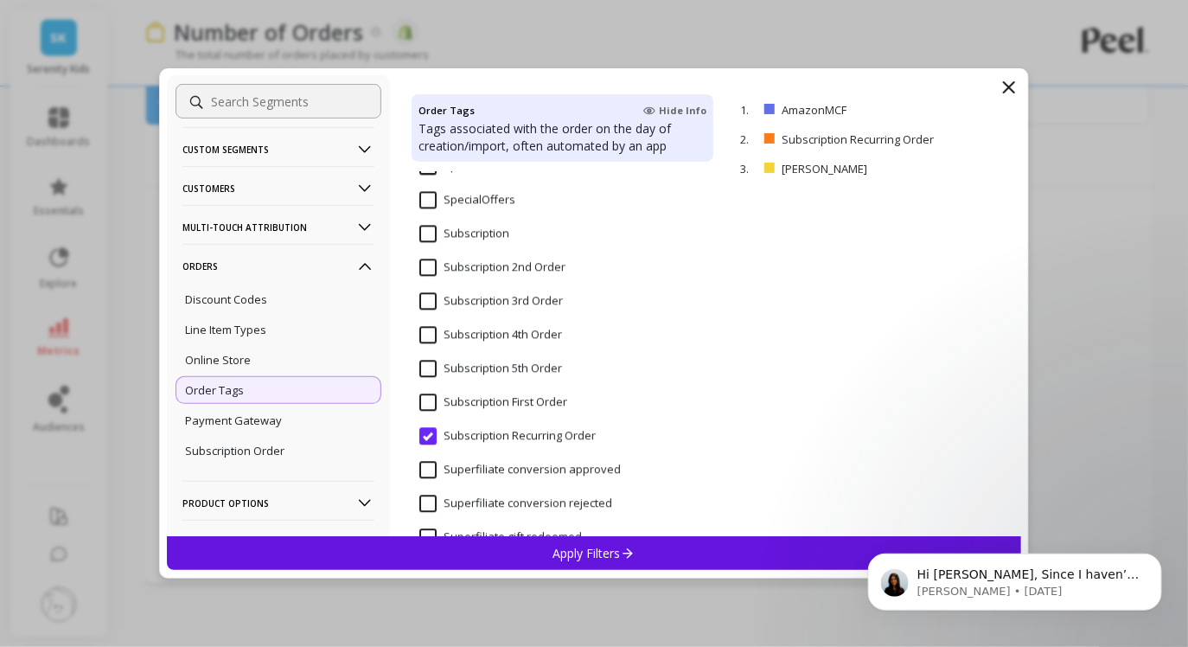
click at [424, 433] on Order "Subscription Recurring Order" at bounding box center [507, 435] width 176 height 17
click at [550, 553] on div "Apply Filters" at bounding box center [594, 553] width 854 height 34
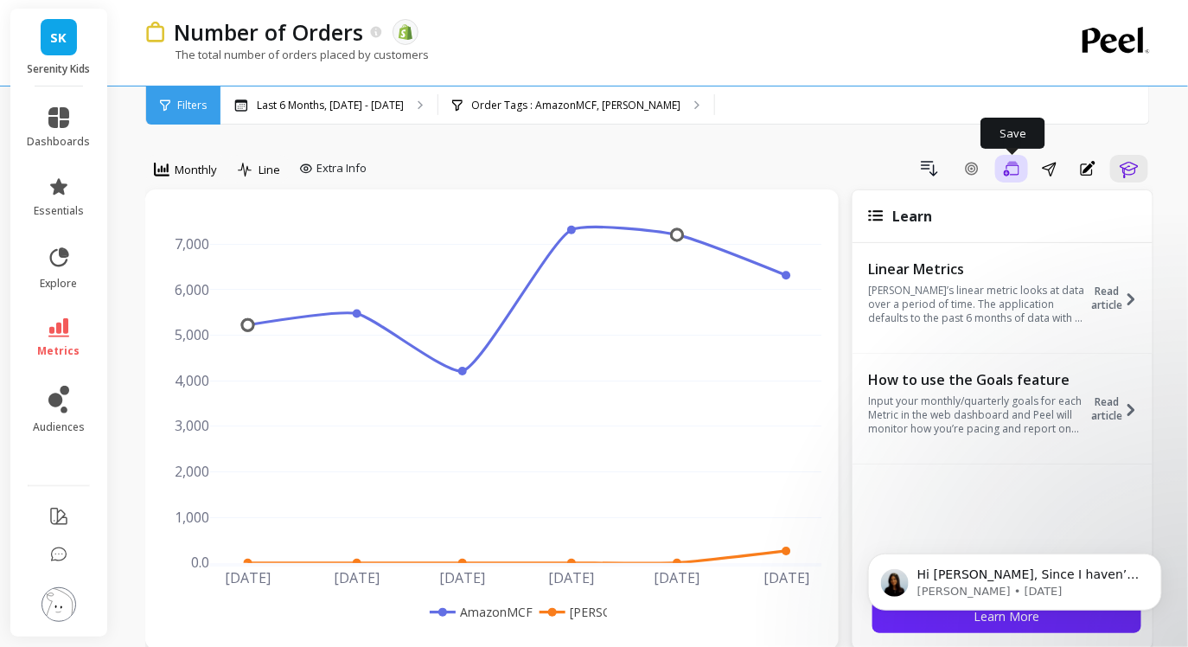
click at [1013, 173] on icon "button" at bounding box center [1012, 169] width 16 height 16
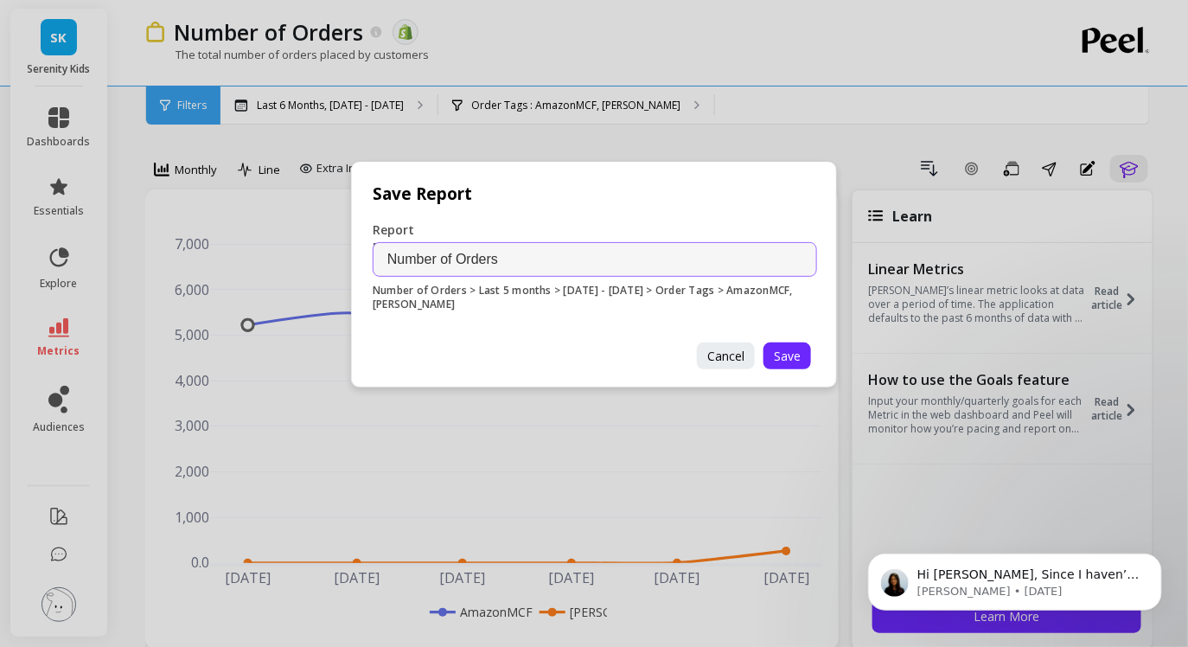
click at [675, 266] on input "Number of Orders" at bounding box center [595, 259] width 444 height 35
type input "Number of Orders - [PERSON_NAME], [PERSON_NAME]"
click at [791, 360] on span "Save" at bounding box center [787, 356] width 27 height 16
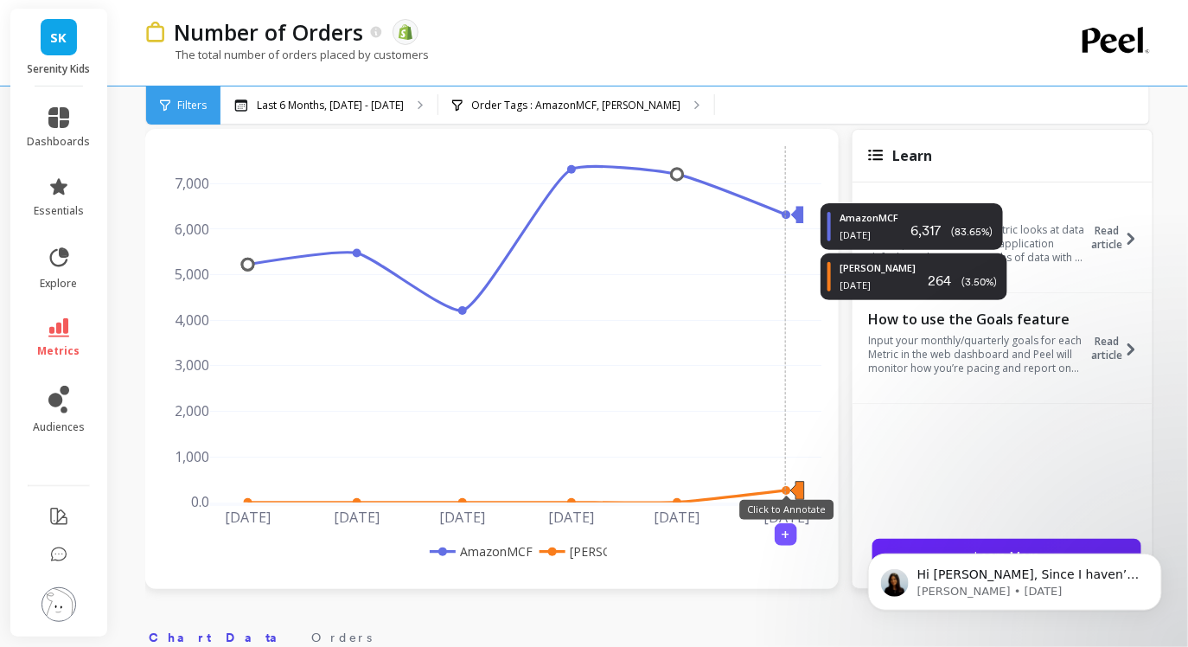
scroll to position [64, 0]
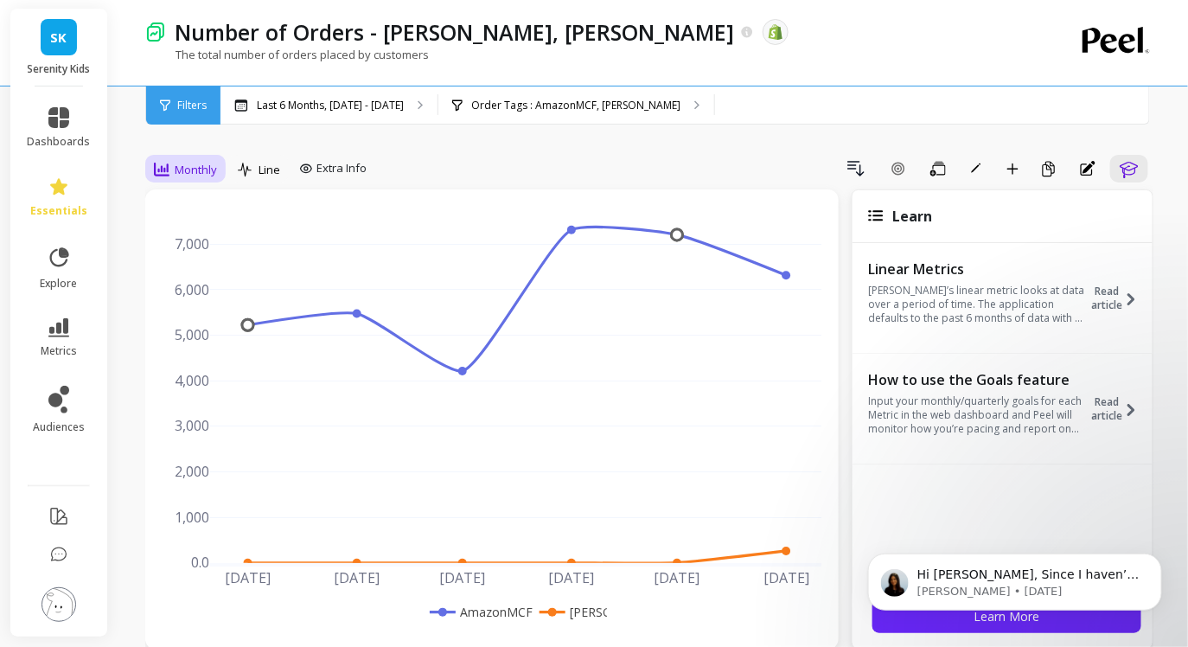
click at [201, 177] on div "Monthly" at bounding box center [185, 169] width 63 height 21
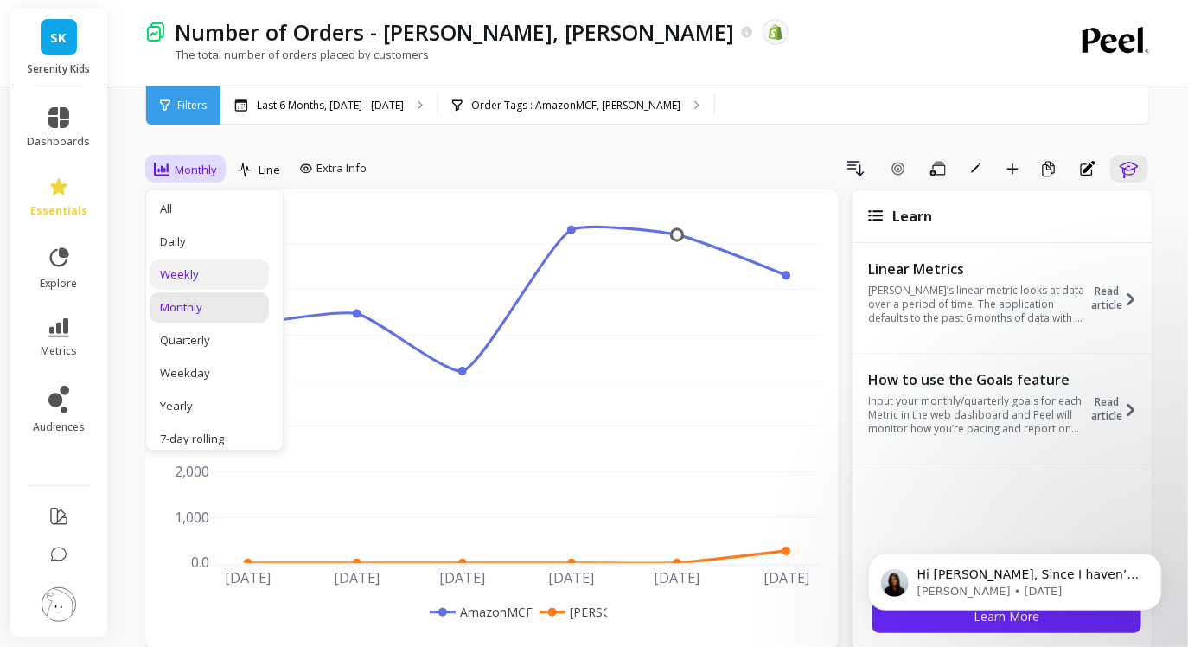
click at [205, 278] on div "Weekly" at bounding box center [209, 274] width 99 height 16
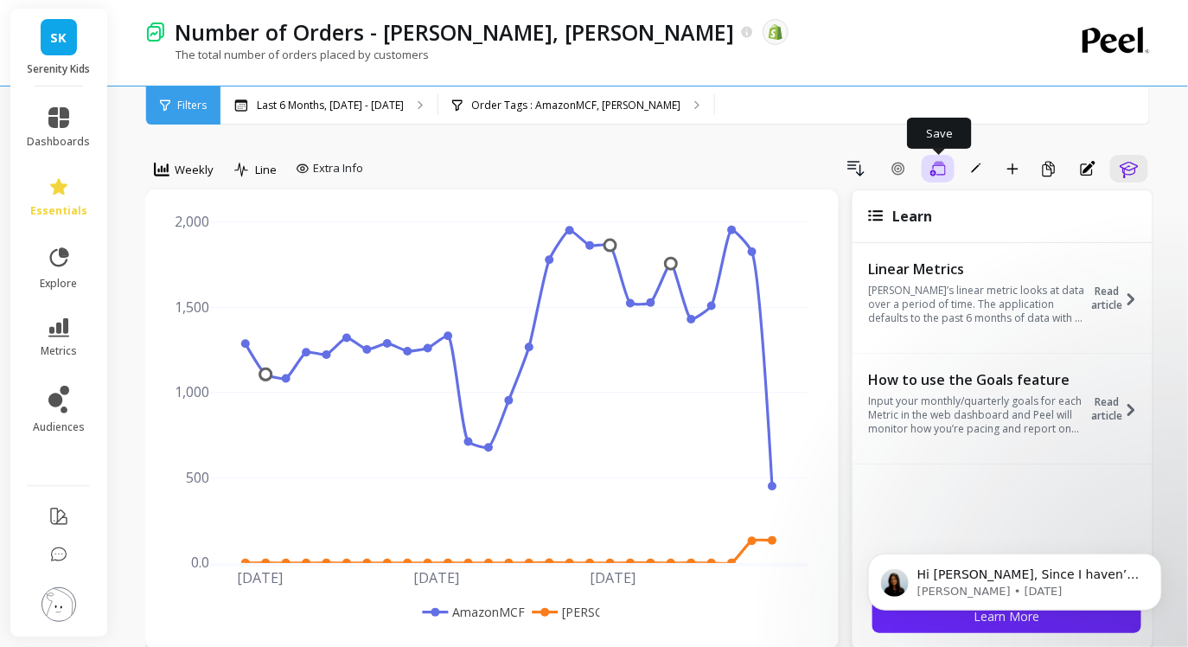
click at [943, 171] on icon "button" at bounding box center [938, 169] width 16 height 16
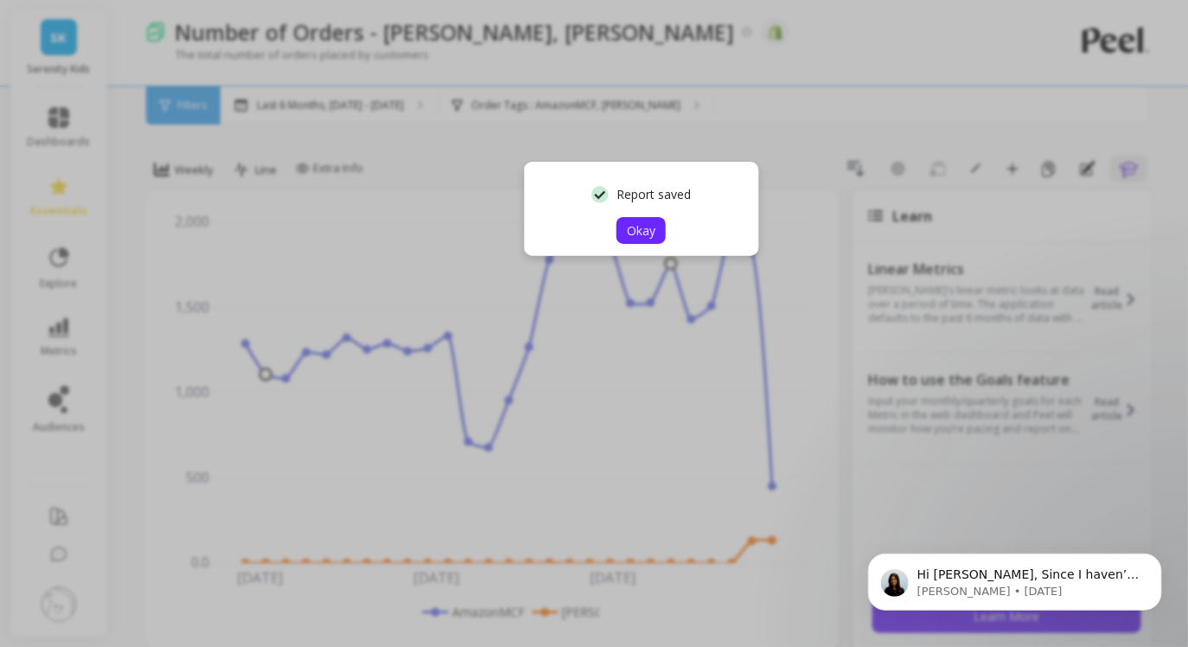
click at [631, 227] on span "Okay" at bounding box center [641, 230] width 29 height 16
